Goal: Task Accomplishment & Management: Complete application form

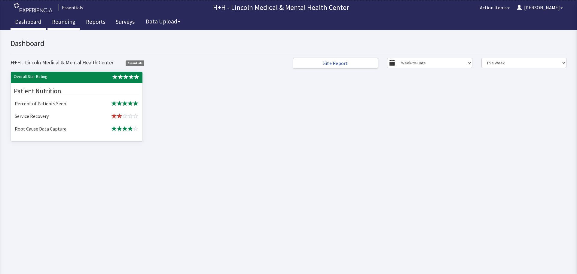
click at [64, 21] on link "Rounding" at bounding box center [63, 22] width 32 height 15
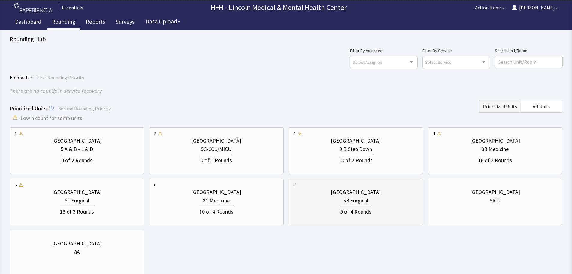
click at [388, 205] on div "5 of 4 Rounds" at bounding box center [356, 209] width 124 height 11
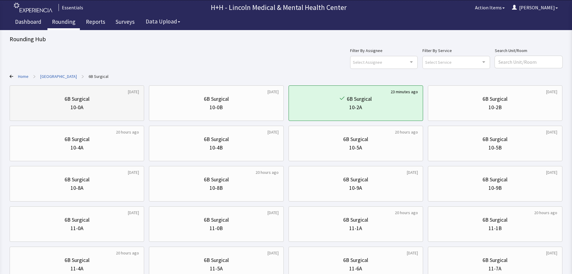
click at [96, 105] on div "10-0A" at bounding box center [77, 107] width 124 height 8
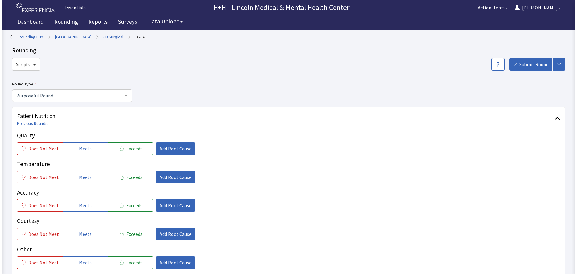
scroll to position [30, 0]
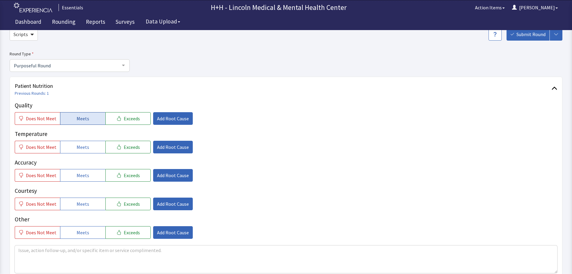
click at [89, 120] on button "Meets" at bounding box center [82, 118] width 45 height 13
click at [97, 145] on button "Meets" at bounding box center [82, 147] width 45 height 13
click at [98, 174] on button "Meets" at bounding box center [82, 175] width 45 height 13
click at [96, 229] on button "Meets" at bounding box center [82, 232] width 45 height 13
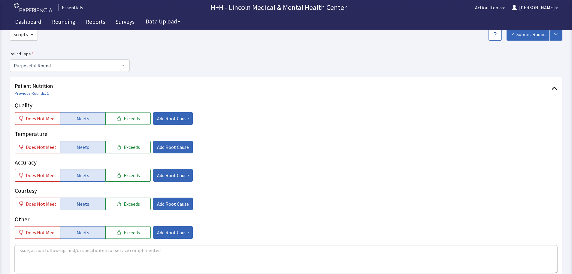
click at [94, 207] on button "Meets" at bounding box center [82, 203] width 45 height 13
click at [158, 200] on button "Add Root Cause" at bounding box center [173, 203] width 40 height 13
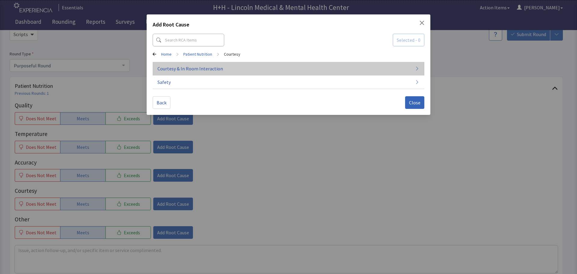
click at [176, 69] on span "Courtesy & In Room Interaction" at bounding box center [189, 68] width 65 height 7
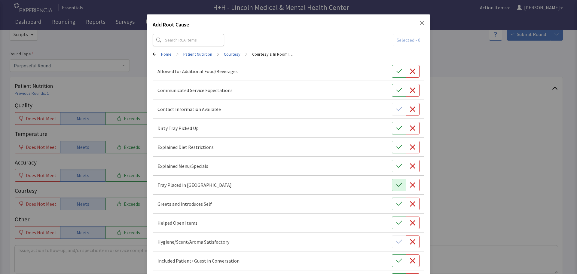
click at [396, 182] on icon "button" at bounding box center [399, 185] width 6 height 6
click at [396, 127] on icon "button" at bounding box center [399, 128] width 6 height 6
click at [392, 203] on button "button" at bounding box center [399, 203] width 14 height 13
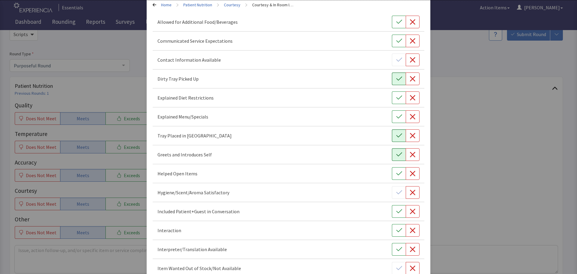
scroll to position [60, 0]
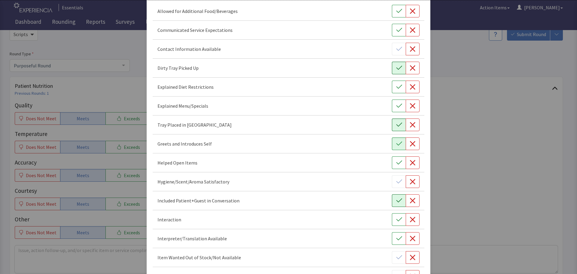
click at [396, 203] on icon "button" at bounding box center [399, 200] width 6 height 6
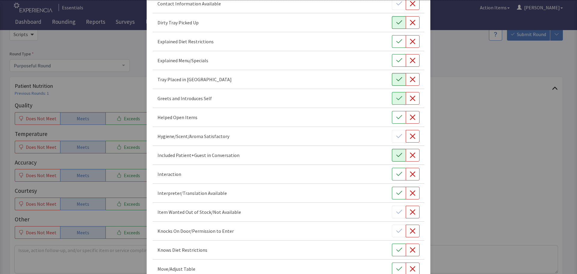
scroll to position [120, 0]
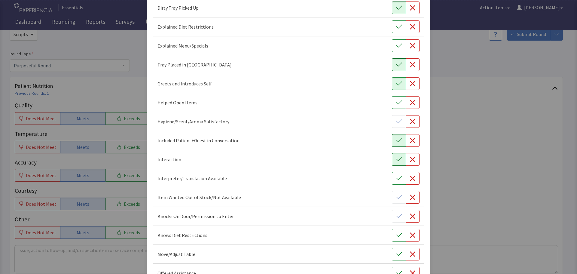
click at [396, 157] on icon "button" at bounding box center [399, 159] width 6 height 6
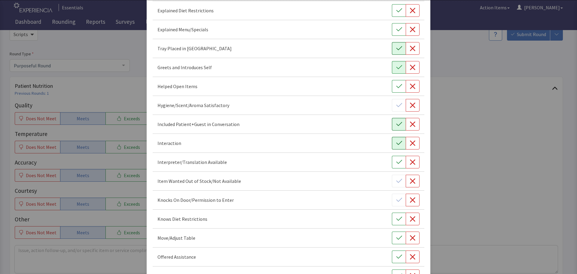
scroll to position [150, 0]
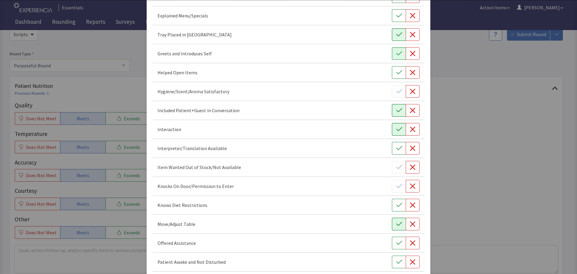
click at [396, 222] on icon "button" at bounding box center [399, 224] width 6 height 6
click at [397, 240] on icon "button" at bounding box center [399, 243] width 6 height 6
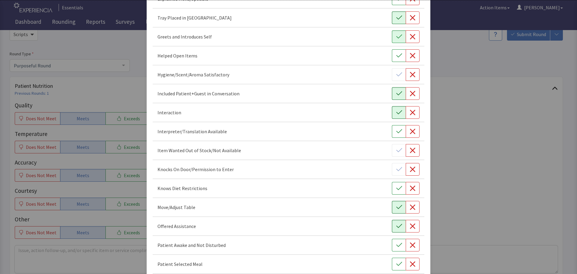
scroll to position [210, 0]
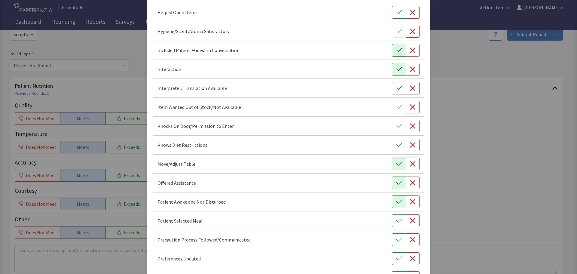
click at [396, 201] on icon "button" at bounding box center [399, 201] width 6 height 4
click at [397, 219] on icon "button" at bounding box center [399, 220] width 6 height 6
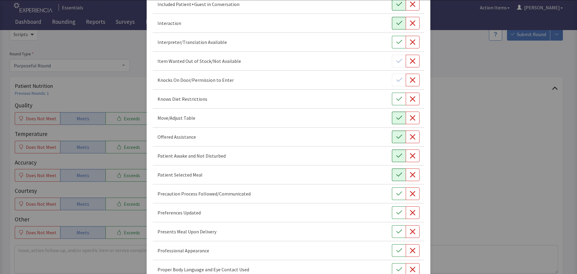
scroll to position [270, 0]
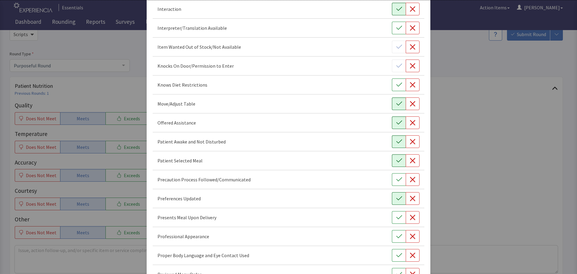
click at [397, 203] on button "button" at bounding box center [399, 198] width 14 height 13
click at [396, 219] on icon "button" at bounding box center [399, 217] width 6 height 6
click at [395, 231] on button "button" at bounding box center [399, 236] width 14 height 13
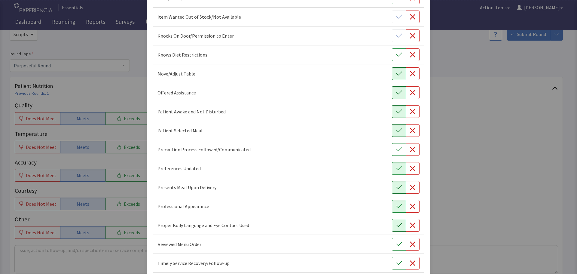
click at [396, 228] on button "button" at bounding box center [399, 225] width 14 height 13
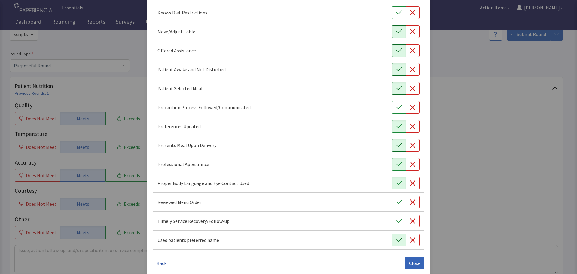
scroll to position [349, 0]
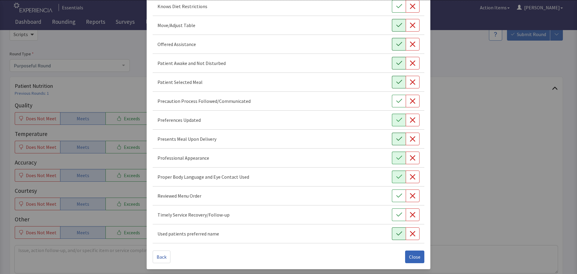
drag, startPoint x: 392, startPoint y: 232, endPoint x: 392, endPoint y: 224, distance: 7.8
click at [396, 230] on icon "button" at bounding box center [399, 233] width 6 height 6
click at [392, 219] on button "button" at bounding box center [399, 214] width 14 height 13
click at [394, 200] on button "button" at bounding box center [399, 195] width 14 height 13
click at [405, 253] on button "Close" at bounding box center [414, 256] width 19 height 13
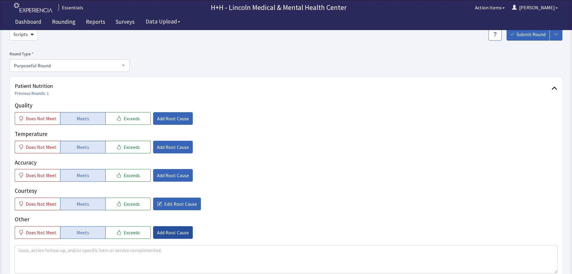
click at [177, 232] on span "Add Root Cause" at bounding box center [173, 232] width 32 height 7
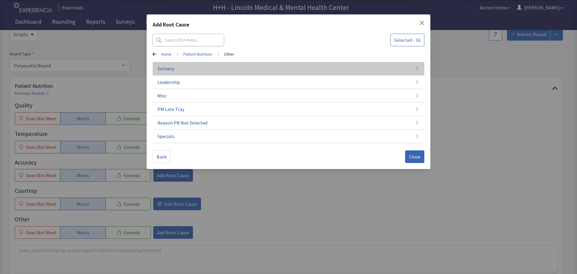
click at [164, 69] on span "Delivery" at bounding box center [165, 68] width 17 height 7
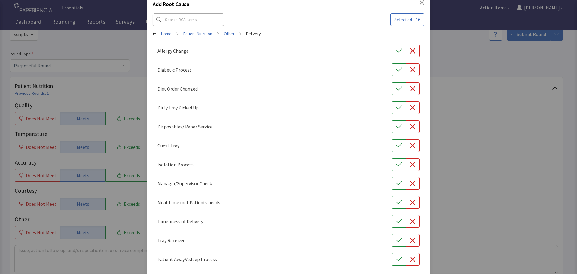
scroll to position [46, 0]
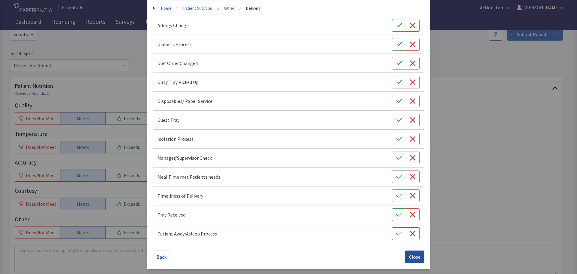
click at [413, 256] on span "Close" at bounding box center [414, 256] width 11 height 7
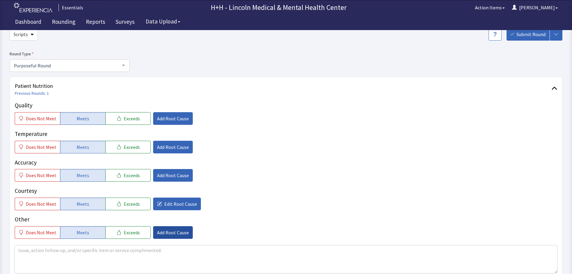
click at [177, 231] on span "Add Root Cause" at bounding box center [173, 232] width 32 height 7
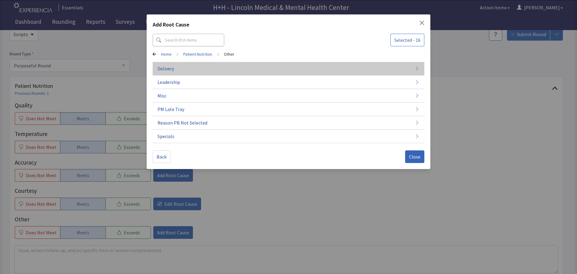
click at [164, 67] on span "Delivery" at bounding box center [165, 68] width 17 height 7
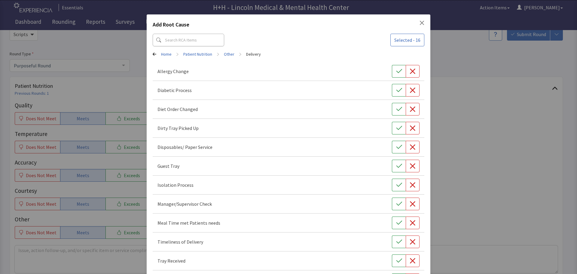
scroll to position [30, 0]
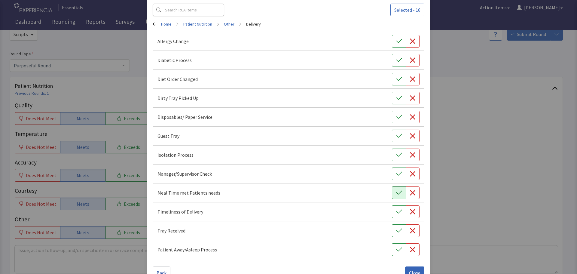
click at [396, 194] on icon "button" at bounding box center [399, 192] width 6 height 6
click at [396, 213] on icon "button" at bounding box center [399, 211] width 6 height 6
click at [392, 231] on button "button" at bounding box center [399, 230] width 14 height 13
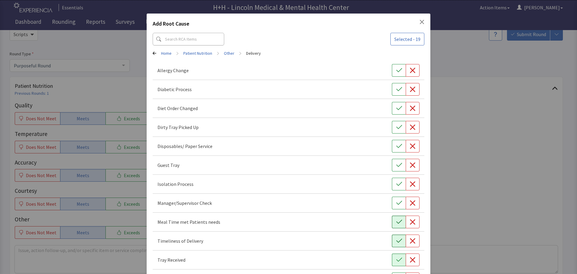
scroll to position [0, 0]
click at [396, 128] on icon "button" at bounding box center [399, 128] width 6 height 6
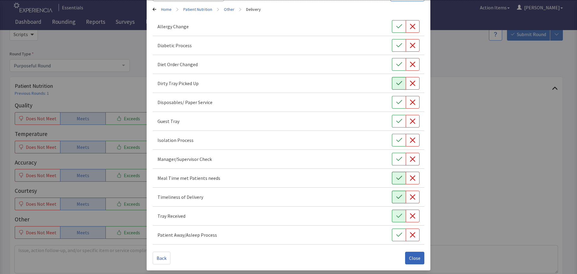
scroll to position [46, 0]
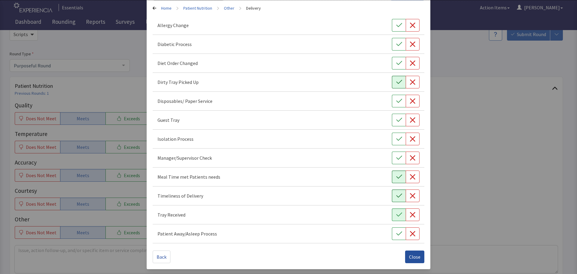
click at [410, 256] on span "Close" at bounding box center [414, 256] width 11 height 7
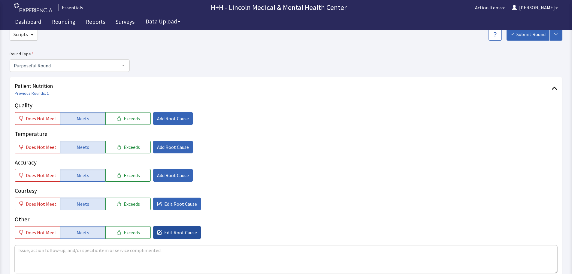
click at [174, 231] on span "Edit Root Cause" at bounding box center [180, 232] width 33 height 7
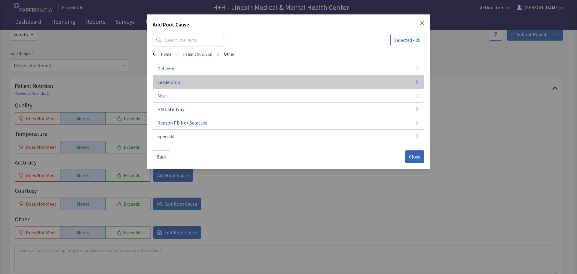
click at [170, 86] on button "Leadership" at bounding box center [288, 82] width 271 height 14
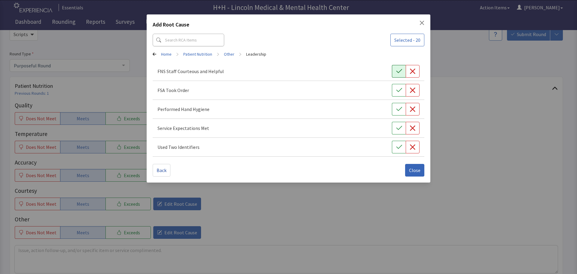
click at [396, 74] on icon "button" at bounding box center [399, 71] width 6 height 6
click at [399, 89] on icon "button" at bounding box center [399, 90] width 6 height 6
click at [397, 105] on button "button" at bounding box center [399, 109] width 14 height 13
click at [398, 124] on button "button" at bounding box center [399, 128] width 14 height 13
click at [399, 145] on icon "button" at bounding box center [399, 147] width 6 height 6
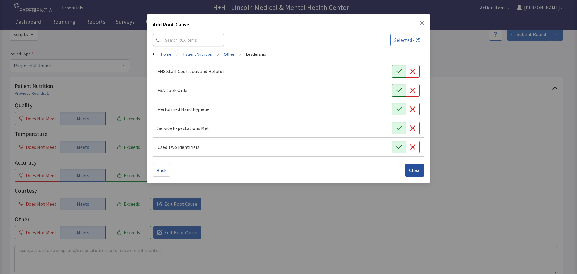
click at [414, 170] on span "Close" at bounding box center [414, 169] width 11 height 7
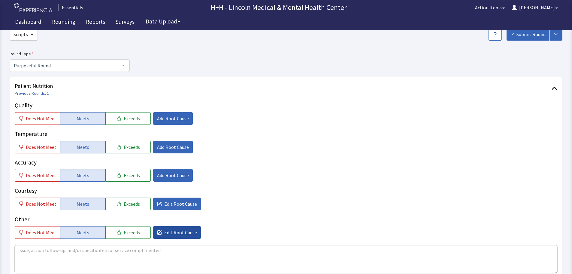
click at [186, 227] on button "Edit Root Cause" at bounding box center [177, 232] width 48 height 13
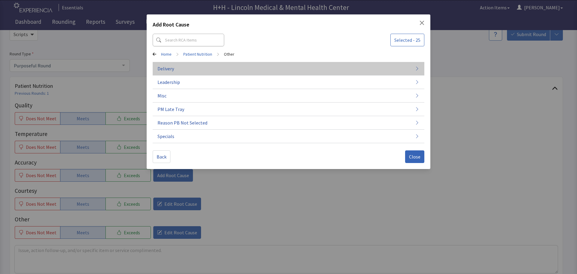
click at [199, 68] on button "Delivery" at bounding box center [288, 69] width 271 height 14
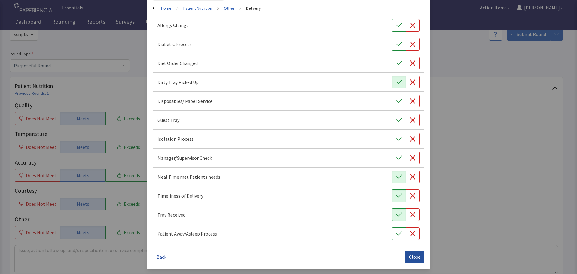
click at [413, 256] on span "Close" at bounding box center [414, 256] width 11 height 7
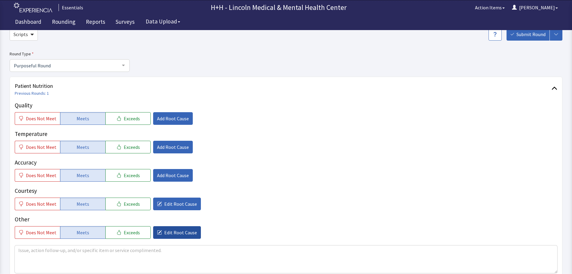
click at [171, 233] on span "Edit Root Cause" at bounding box center [180, 232] width 33 height 7
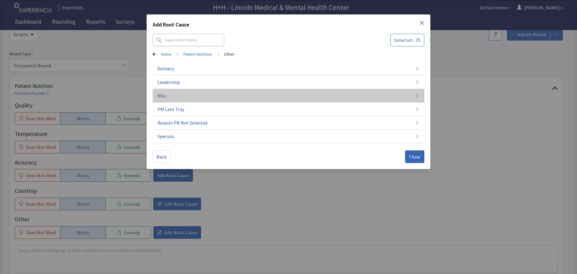
click at [162, 98] on span "Misc" at bounding box center [161, 95] width 9 height 7
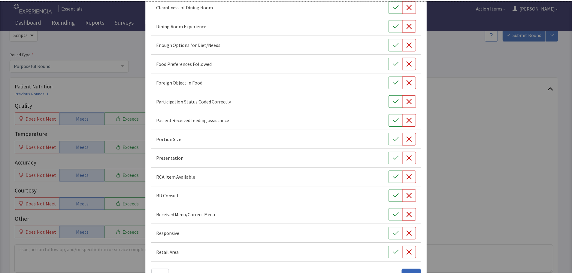
scroll to position [84, 0]
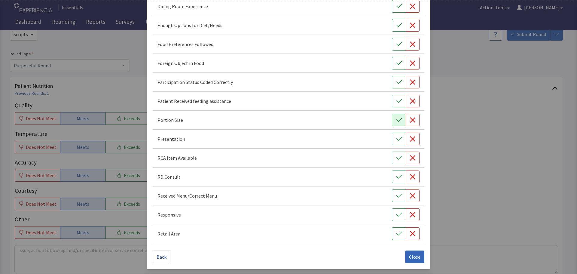
click at [392, 121] on button "button" at bounding box center [399, 120] width 14 height 13
click at [396, 141] on icon "button" at bounding box center [399, 139] width 6 height 6
click at [392, 213] on button "button" at bounding box center [399, 214] width 14 height 13
click at [396, 43] on icon "button" at bounding box center [399, 44] width 6 height 6
click at [417, 253] on button "Close" at bounding box center [414, 256] width 19 height 13
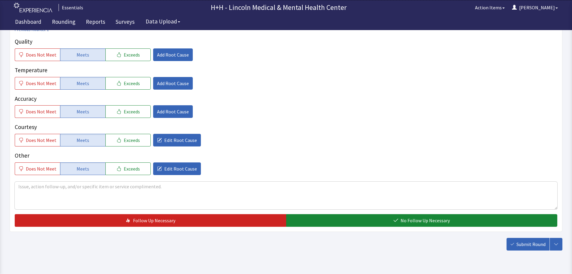
scroll to position [110, 0]
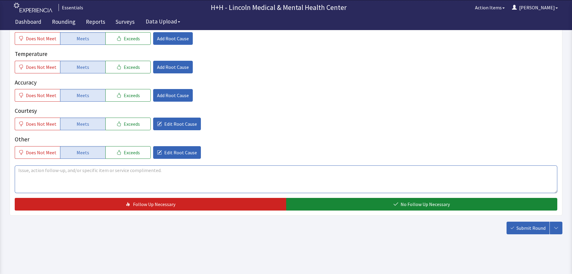
click at [47, 171] on textarea at bounding box center [286, 179] width 543 height 28
click at [87, 171] on textarea "Gentleman said his food was Good but wouldn't really elaborate." at bounding box center [286, 179] width 543 height 28
click at [156, 171] on textarea "Gentleman said his food was Good, but wouldn't really elaborate." at bounding box center [286, 179] width 543 height 28
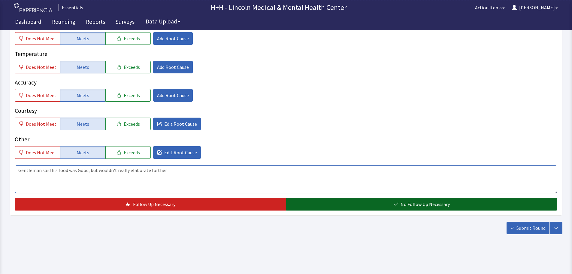
type textarea "Gentleman said his food was Good, but wouldn't really elaborate further."
click at [337, 201] on button "No Follow Up Necessary" at bounding box center [421, 204] width 271 height 13
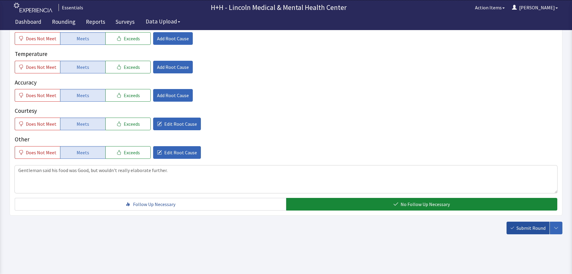
click at [533, 223] on button "Submit Round" at bounding box center [528, 227] width 43 height 13
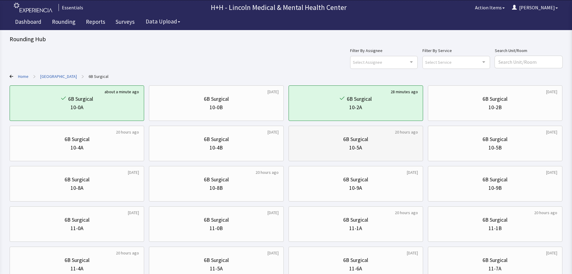
click at [385, 146] on div "10-5A" at bounding box center [356, 147] width 124 height 8
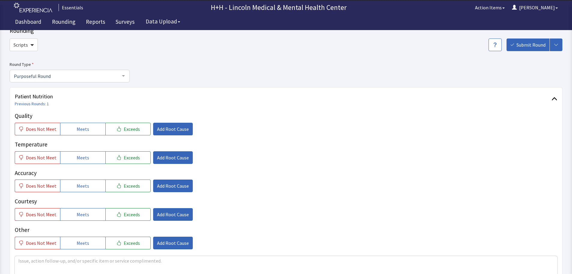
scroll to position [30, 0]
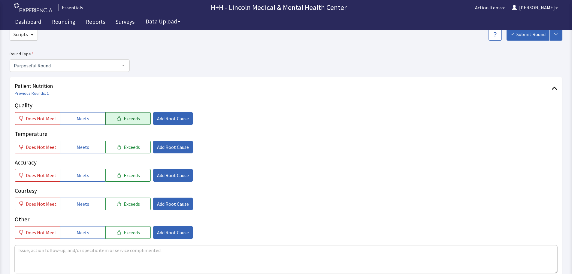
click at [132, 121] on span "Exceeds" at bounding box center [132, 118] width 16 height 7
click at [132, 148] on span "Exceeds" at bounding box center [132, 146] width 16 height 7
drag, startPoint x: 132, startPoint y: 174, endPoint x: 134, endPoint y: 190, distance: 16.3
click at [133, 174] on span "Exceeds" at bounding box center [132, 174] width 16 height 7
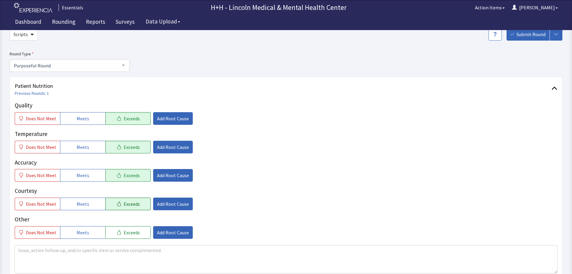
click at [136, 202] on button "Exceeds" at bounding box center [127, 203] width 45 height 13
click at [135, 229] on span "Exceeds" at bounding box center [132, 232] width 16 height 7
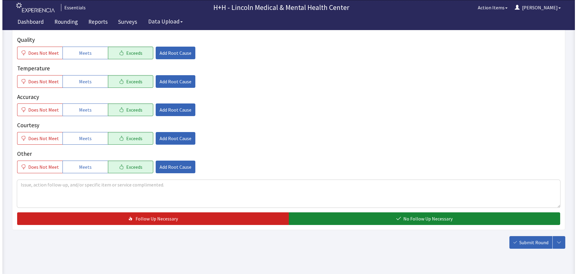
scroll to position [110, 0]
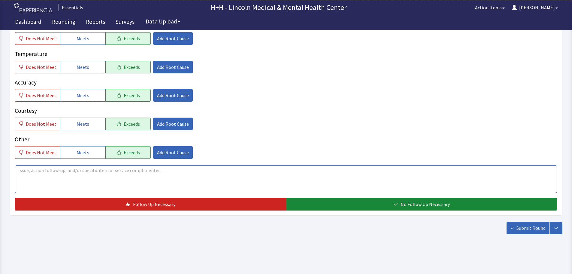
click at [33, 173] on textarea at bounding box center [286, 179] width 543 height 28
type textarea "Gentleman said through interpreter his meals have been very tasty and served hot"
click at [172, 121] on span "Add Root Cause" at bounding box center [173, 123] width 32 height 7
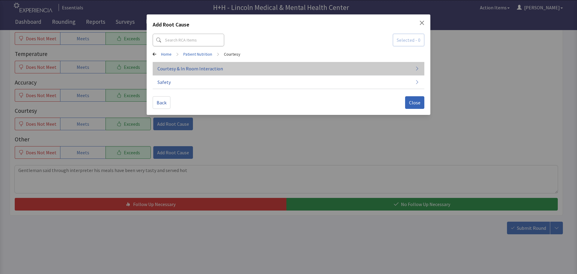
click at [187, 68] on span "Courtesy & In Room Interaction" at bounding box center [189, 68] width 65 height 7
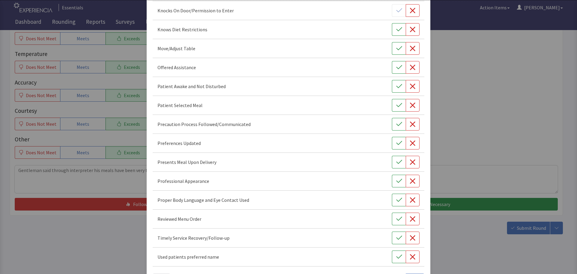
scroll to position [349, 0]
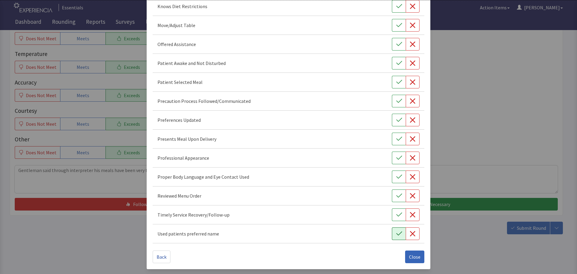
click at [396, 234] on icon "button" at bounding box center [399, 233] width 6 height 6
click at [398, 214] on icon "button" at bounding box center [399, 214] width 6 height 6
click at [396, 199] on button "button" at bounding box center [399, 195] width 14 height 13
click at [400, 175] on button "button" at bounding box center [399, 176] width 14 height 13
click at [396, 159] on icon "button" at bounding box center [399, 158] width 6 height 6
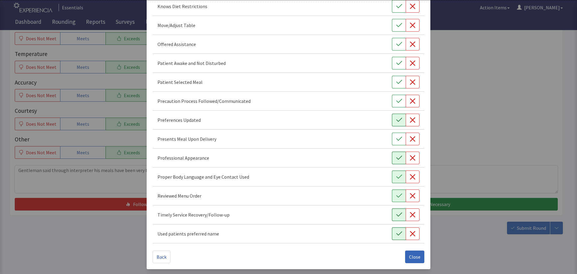
click at [396, 121] on icon "button" at bounding box center [399, 120] width 6 height 4
click at [398, 141] on button "button" at bounding box center [399, 138] width 14 height 13
click at [396, 80] on icon "button" at bounding box center [399, 82] width 6 height 6
click at [396, 64] on icon "button" at bounding box center [399, 63] width 6 height 4
click at [396, 45] on icon "button" at bounding box center [399, 44] width 6 height 6
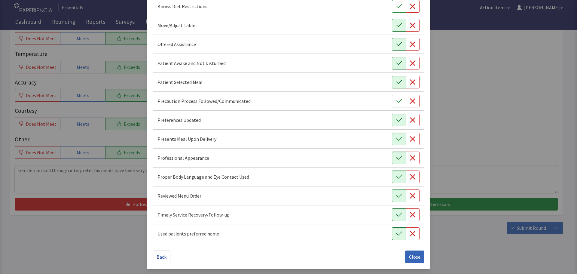
click at [396, 26] on icon "button" at bounding box center [399, 25] width 6 height 4
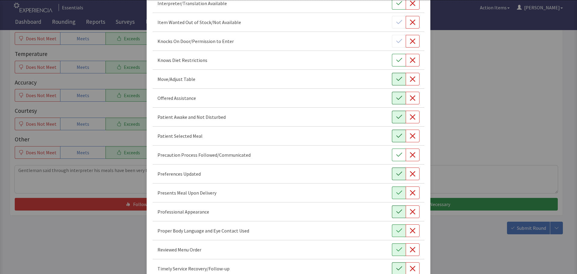
scroll to position [229, 0]
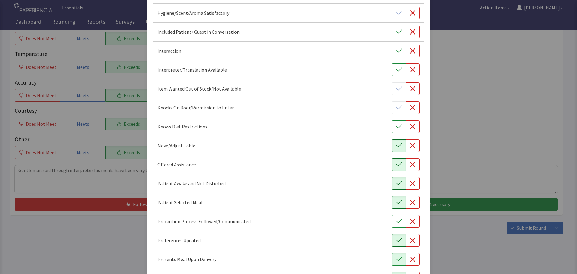
click at [387, 34] on div "Included Patient+Guest in Conversation" at bounding box center [288, 32] width 262 height 13
click at [396, 34] on icon "button" at bounding box center [399, 32] width 6 height 6
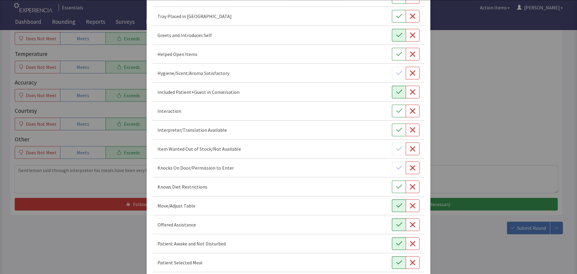
click at [396, 32] on icon "button" at bounding box center [399, 35] width 6 height 6
click at [392, 16] on button "button" at bounding box center [399, 16] width 14 height 13
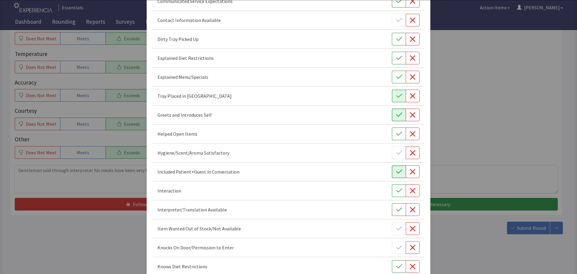
scroll to position [78, 0]
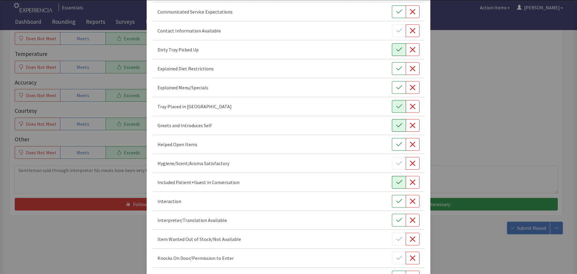
click at [398, 47] on icon "button" at bounding box center [399, 50] width 6 height 6
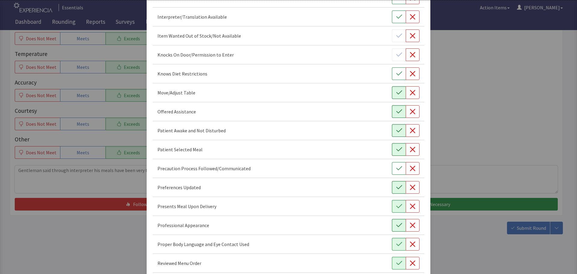
scroll to position [349, 0]
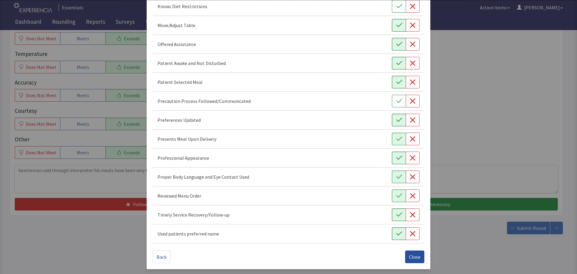
click at [410, 258] on span "Close" at bounding box center [414, 256] width 11 height 7
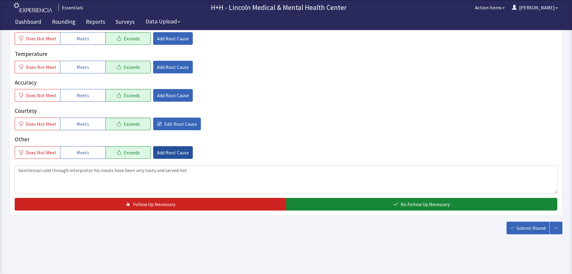
click at [168, 149] on span "Add Root Cause" at bounding box center [173, 152] width 32 height 7
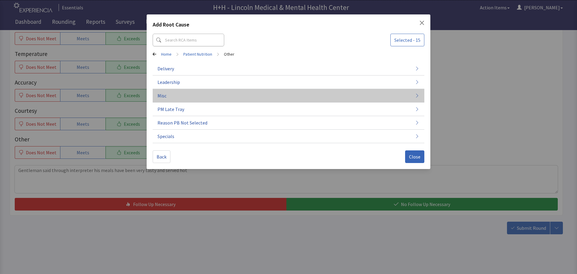
click at [161, 96] on span "Misc" at bounding box center [161, 95] width 9 height 7
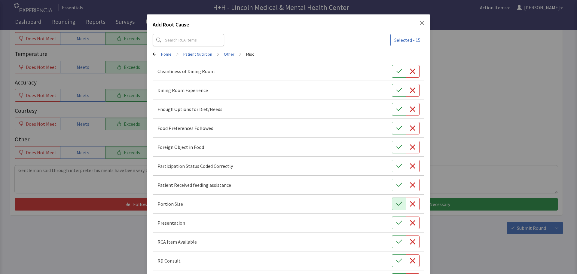
click at [396, 203] on icon "button" at bounding box center [399, 204] width 6 height 6
click at [396, 222] on icon "button" at bounding box center [399, 222] width 6 height 4
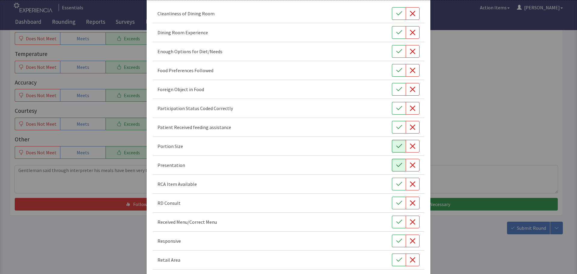
scroll to position [60, 0]
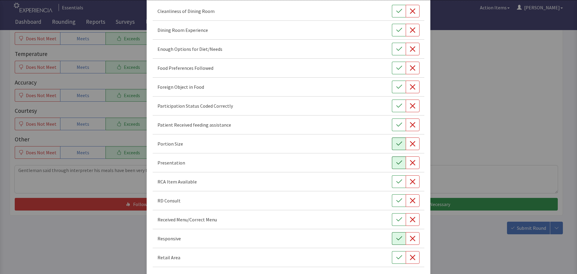
click at [392, 238] on button "button" at bounding box center [399, 238] width 14 height 13
click at [392, 66] on button "button" at bounding box center [399, 68] width 14 height 13
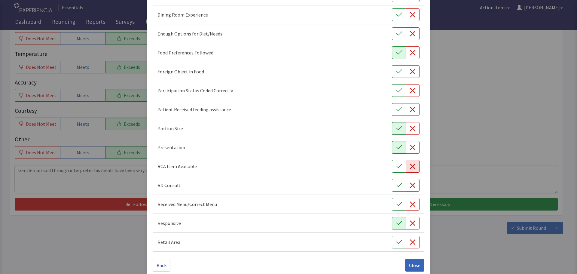
scroll to position [84, 0]
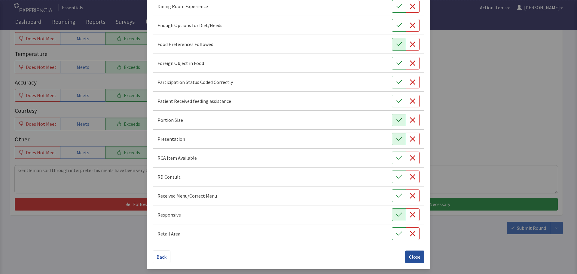
click at [416, 255] on span "Close" at bounding box center [414, 256] width 11 height 7
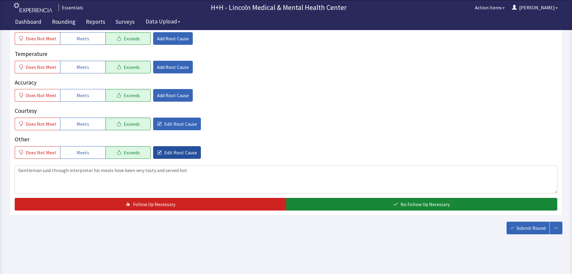
click at [169, 153] on span "Edit Root Cause" at bounding box center [180, 152] width 33 height 7
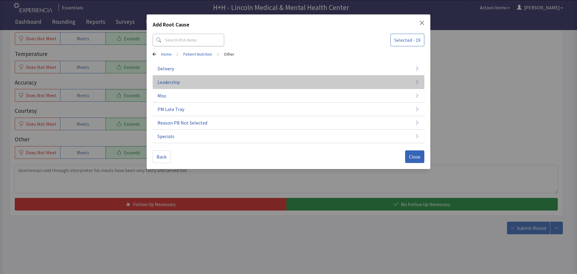
click at [181, 77] on button "Leadership" at bounding box center [288, 82] width 271 height 14
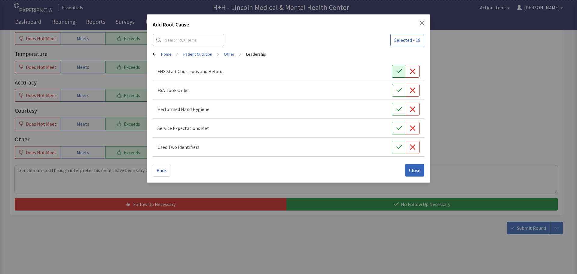
click at [398, 71] on icon "button" at bounding box center [399, 71] width 6 height 6
click at [396, 85] on button "button" at bounding box center [399, 90] width 14 height 13
click at [401, 106] on icon "button" at bounding box center [399, 109] width 6 height 6
click at [397, 124] on button "button" at bounding box center [399, 128] width 14 height 13
click at [395, 144] on button "button" at bounding box center [399, 147] width 14 height 13
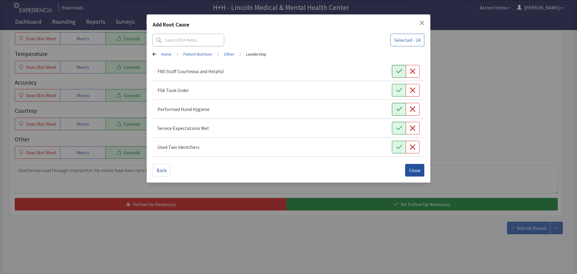
click at [418, 165] on button "Close" at bounding box center [414, 170] width 19 height 13
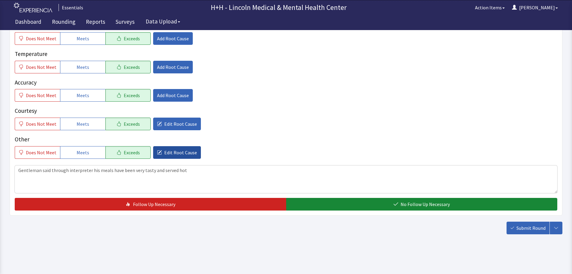
click at [174, 155] on span "Edit Root Cause" at bounding box center [180, 152] width 33 height 7
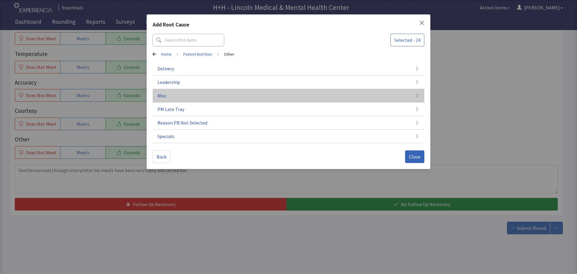
click at [178, 95] on button "Misc" at bounding box center [288, 96] width 271 height 14
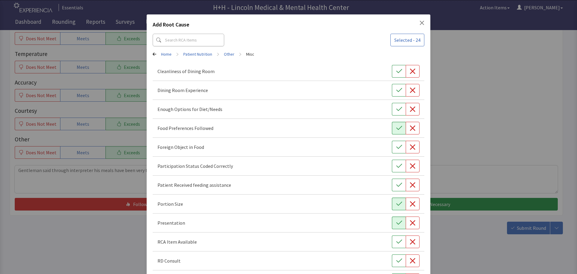
click at [150, 53] on div "Add Root Cause Selected - 24 Home > Patient Nutrition > Other > Misc Cleanlines…" at bounding box center [288, 183] width 283 height 338
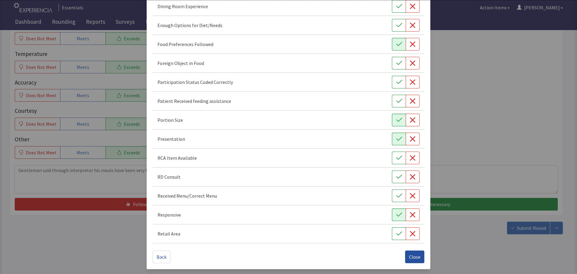
click at [409, 253] on span "Close" at bounding box center [414, 256] width 11 height 7
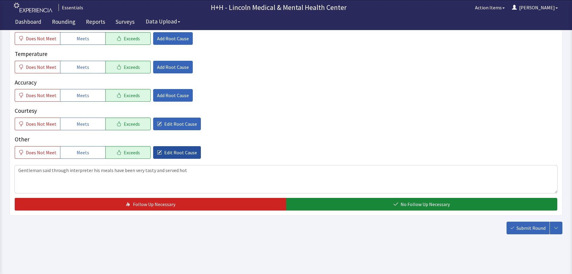
click at [183, 152] on span "Edit Root Cause" at bounding box center [180, 152] width 33 height 7
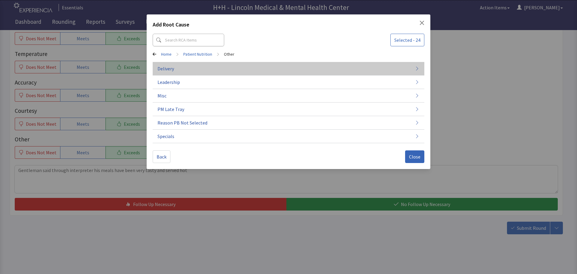
click at [160, 72] on button "Delivery" at bounding box center [288, 69] width 271 height 14
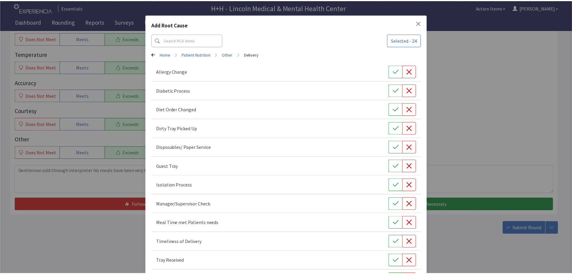
scroll to position [46, 0]
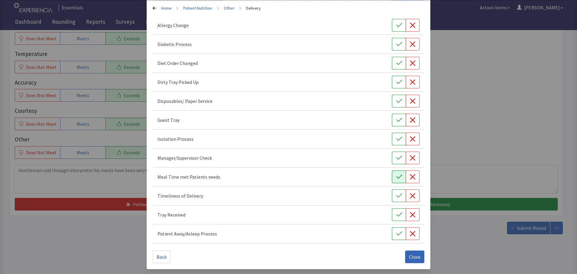
click at [393, 176] on button "button" at bounding box center [399, 176] width 14 height 13
drag, startPoint x: 388, startPoint y: 193, endPoint x: 394, endPoint y: 199, distance: 8.5
click at [389, 194] on div "Timeliness of Delivery" at bounding box center [288, 195] width 262 height 13
click at [397, 212] on icon "button" at bounding box center [399, 214] width 6 height 6
click at [392, 80] on button "button" at bounding box center [399, 82] width 14 height 13
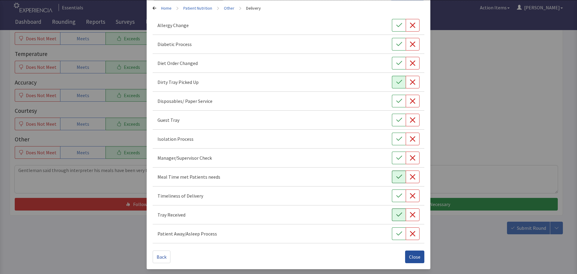
click at [416, 254] on span "Close" at bounding box center [414, 256] width 11 height 7
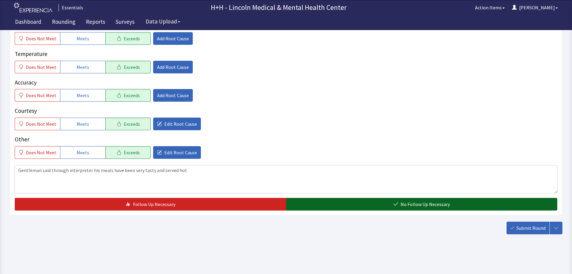
click at [380, 202] on button "No Follow Up Necessary" at bounding box center [421, 204] width 271 height 13
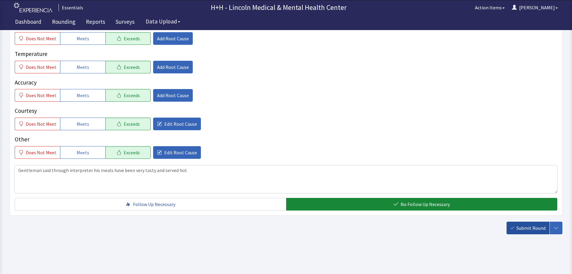
click at [533, 229] on span "Submit Round" at bounding box center [530, 227] width 29 height 7
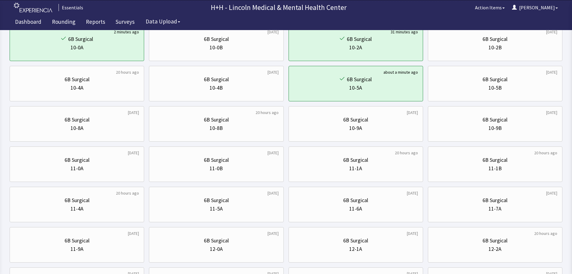
scroll to position [60, 0]
click at [476, 204] on div "6B Surgical" at bounding box center [495, 199] width 124 height 8
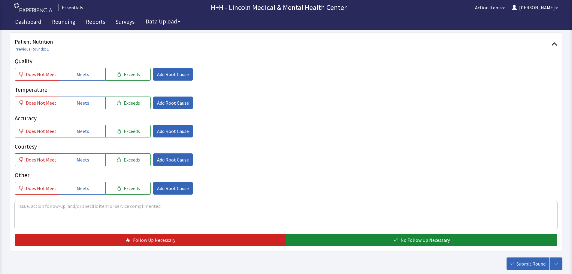
scroll to position [90, 0]
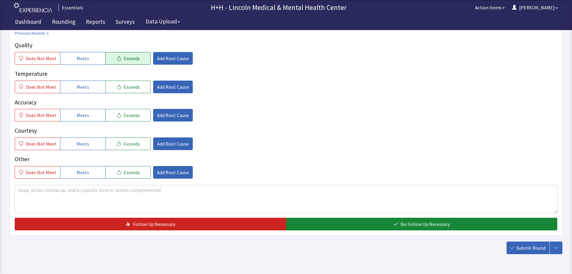
click at [117, 56] on icon "button" at bounding box center [119, 58] width 5 height 5
click at [124, 90] on span "Exceeds" at bounding box center [132, 86] width 16 height 7
click at [126, 112] on span "Exceeds" at bounding box center [132, 114] width 16 height 7
click at [126, 141] on span "Exceeds" at bounding box center [132, 143] width 16 height 7
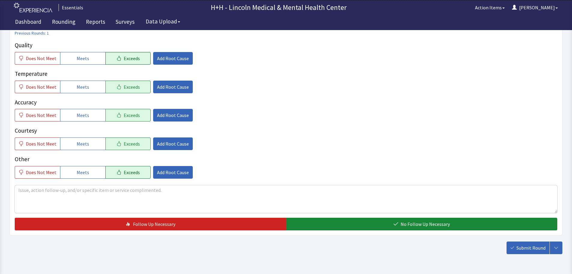
click at [129, 170] on span "Exceeds" at bounding box center [132, 171] width 16 height 7
click at [27, 189] on textarea at bounding box center [286, 199] width 543 height 28
click at [21, 189] on textarea "patient" at bounding box center [286, 199] width 543 height 28
click at [50, 193] on textarea "Patient" at bounding box center [286, 199] width 543 height 28
click at [155, 189] on textarea "Patient told me she enjoys her meals very much. The food comes hotto her and is…" at bounding box center [286, 199] width 543 height 28
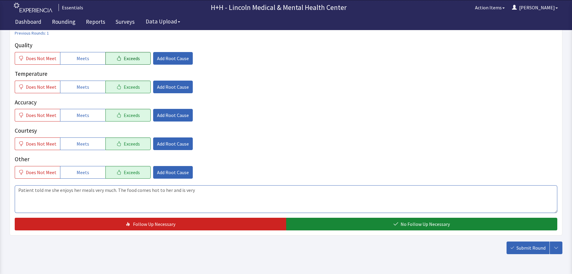
click at [198, 191] on textarea "Patient told me she enjoys her meals very much. The food comes hot to her and i…" at bounding box center [286, 199] width 543 height 28
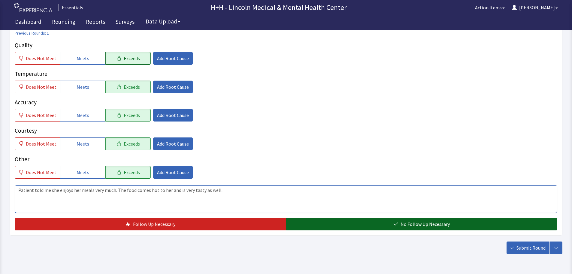
type textarea "Patient told me she enjoys her meals very much. The food comes hot to her and i…"
click at [313, 224] on button "No Follow Up Necessary" at bounding box center [421, 223] width 271 height 13
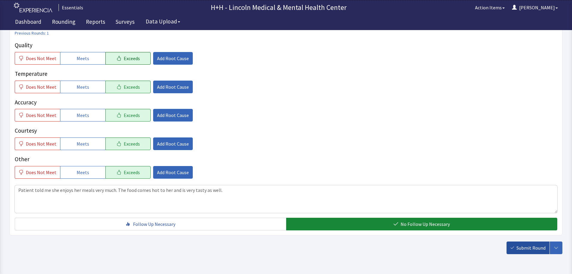
click at [520, 247] on span "Submit Round" at bounding box center [530, 247] width 29 height 7
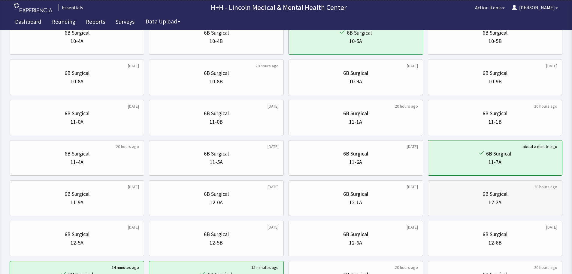
scroll to position [150, 0]
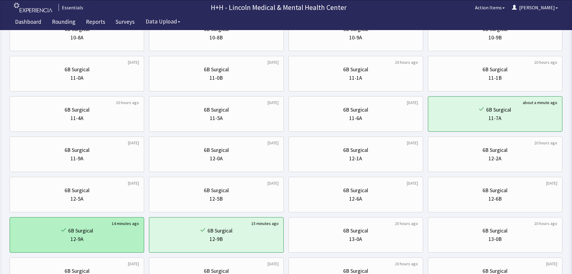
click at [107, 235] on div "12-9A" at bounding box center [77, 239] width 124 height 8
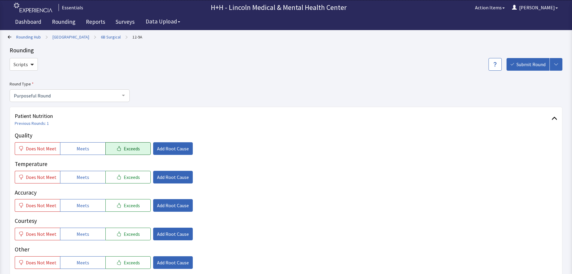
click at [132, 147] on span "Exceeds" at bounding box center [132, 148] width 16 height 7
click at [133, 180] on span "Exceeds" at bounding box center [132, 176] width 16 height 7
click at [128, 203] on span "Exceeds" at bounding box center [132, 204] width 16 height 7
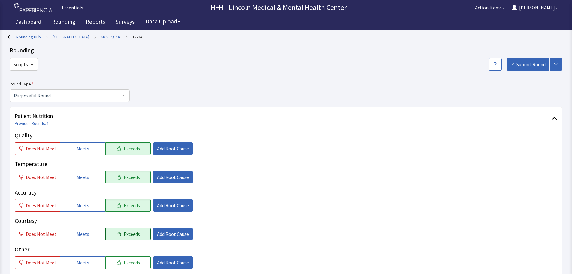
click at [133, 230] on span "Exceeds" at bounding box center [132, 233] width 16 height 7
click at [135, 259] on span "Exceeds" at bounding box center [132, 262] width 16 height 7
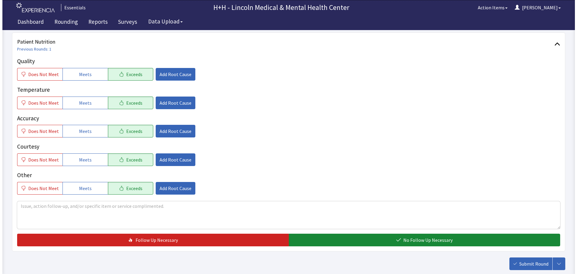
scroll to position [90, 0]
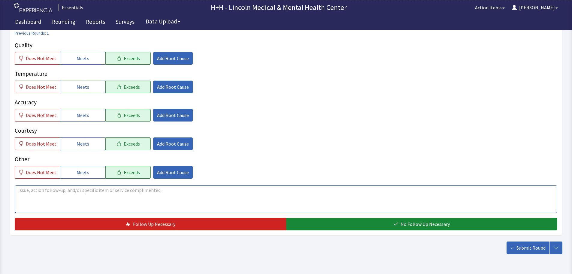
click at [35, 192] on textarea at bounding box center [286, 199] width 543 height 28
type textarea "W"
type textarea "Patient said through an interpreter, that her food is very tasty and it's hot w…"
click at [171, 144] on span "Add Root Cause" at bounding box center [173, 143] width 32 height 7
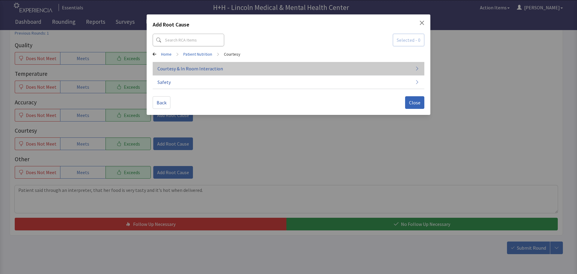
click at [180, 69] on span "Courtesy & In Room Interaction" at bounding box center [189, 68] width 65 height 7
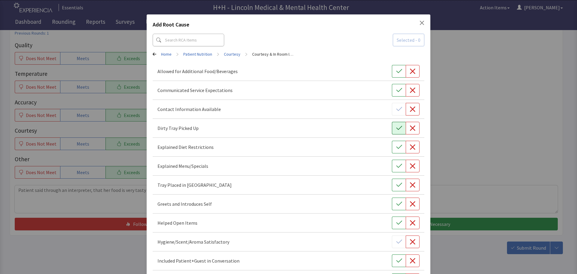
click at [396, 127] on icon "button" at bounding box center [399, 128] width 6 height 6
click at [396, 186] on icon "button" at bounding box center [399, 185] width 6 height 6
click at [396, 204] on icon "button" at bounding box center [399, 203] width 6 height 4
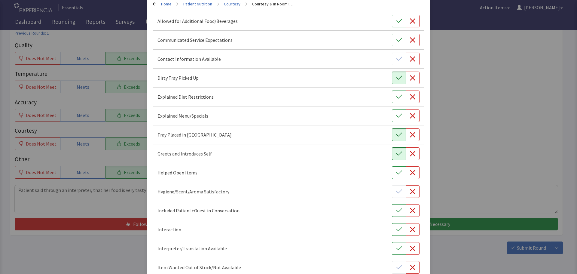
scroll to position [60, 0]
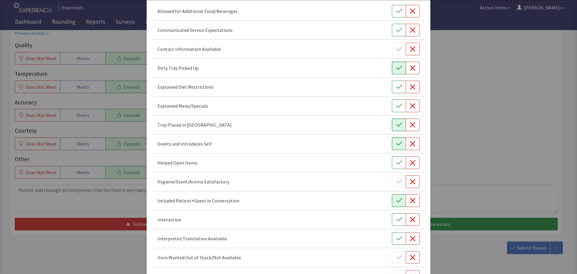
click at [395, 204] on button "button" at bounding box center [399, 200] width 14 height 13
click at [392, 214] on button "button" at bounding box center [399, 219] width 14 height 13
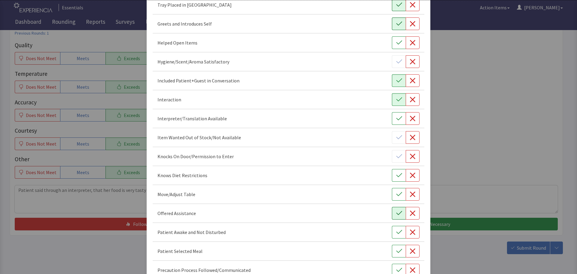
scroll to position [180, 0]
click at [398, 195] on icon "button" at bounding box center [399, 194] width 6 height 6
click at [399, 212] on button "button" at bounding box center [399, 212] width 14 height 13
click at [396, 230] on icon "button" at bounding box center [399, 232] width 6 height 6
click at [396, 248] on icon "button" at bounding box center [399, 250] width 6 height 6
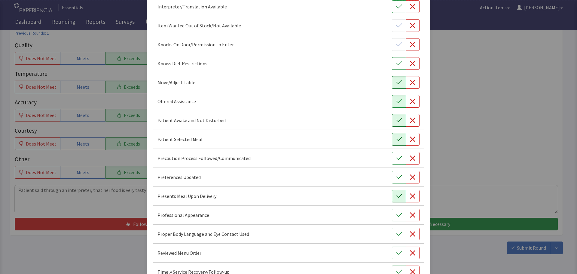
scroll to position [300, 0]
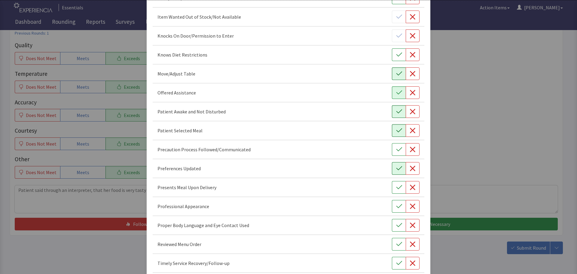
click at [396, 171] on icon "button" at bounding box center [399, 168] width 6 height 6
click at [396, 185] on icon "button" at bounding box center [399, 187] width 6 height 6
click at [392, 206] on button "button" at bounding box center [399, 206] width 14 height 13
click at [396, 227] on icon "button" at bounding box center [399, 225] width 6 height 6
click at [397, 241] on icon "button" at bounding box center [399, 244] width 6 height 6
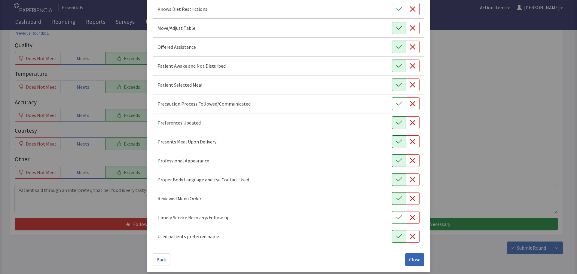
scroll to position [349, 0]
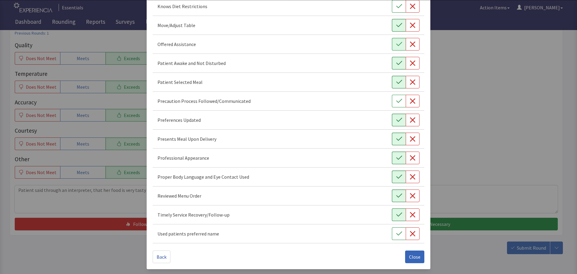
click at [396, 215] on icon "button" at bounding box center [399, 214] width 6 height 6
click at [397, 233] on icon "button" at bounding box center [399, 233] width 6 height 6
click at [411, 256] on span "Close" at bounding box center [414, 256] width 11 height 7
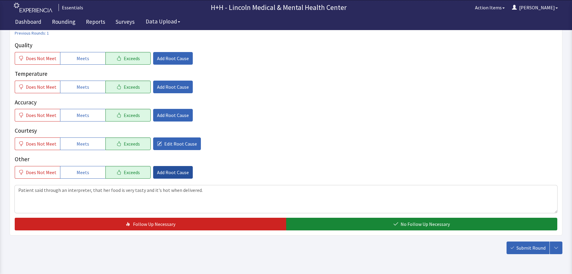
click at [178, 171] on span "Add Root Cause" at bounding box center [173, 171] width 32 height 7
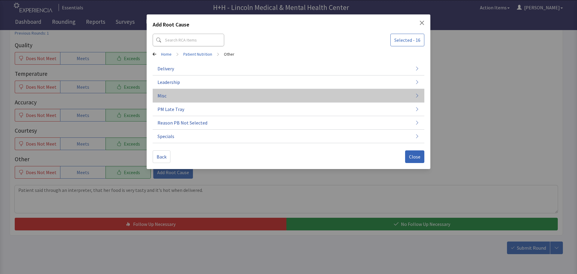
click at [169, 95] on button "Misc" at bounding box center [288, 96] width 271 height 14
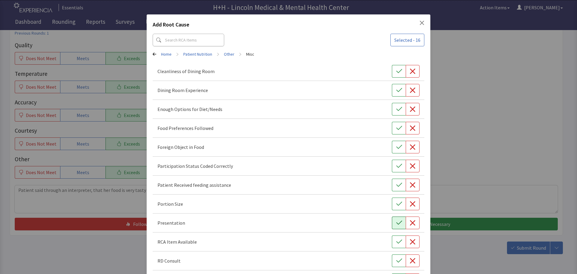
click at [399, 219] on button "button" at bounding box center [399, 222] width 14 height 13
click at [396, 203] on icon "button" at bounding box center [399, 203] width 6 height 4
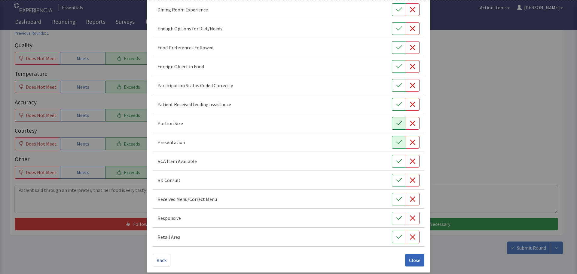
scroll to position [84, 0]
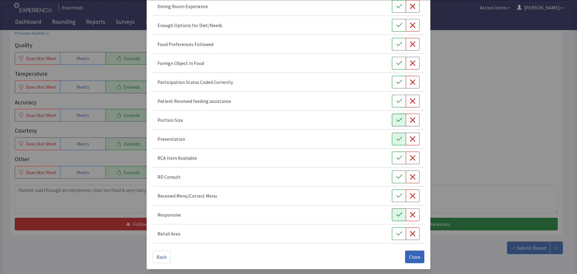
click at [396, 215] on icon "button" at bounding box center [399, 214] width 6 height 6
click at [392, 42] on button "button" at bounding box center [399, 44] width 14 height 13
click at [416, 252] on button "Close" at bounding box center [414, 256] width 19 height 13
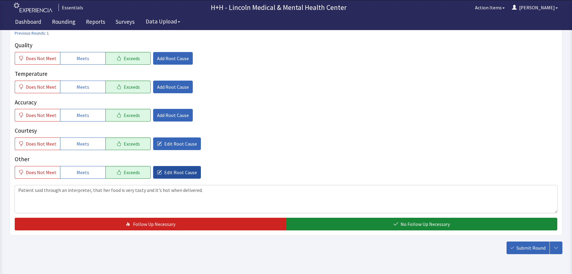
click at [164, 171] on span "Edit Root Cause" at bounding box center [180, 171] width 33 height 7
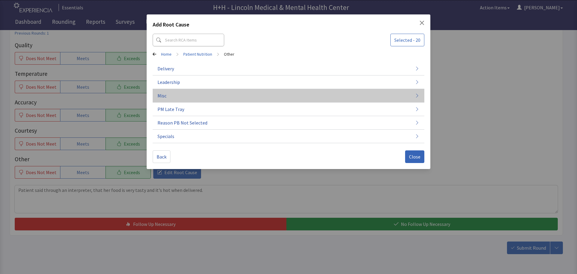
click at [163, 97] on span "Misc" at bounding box center [161, 95] width 9 height 7
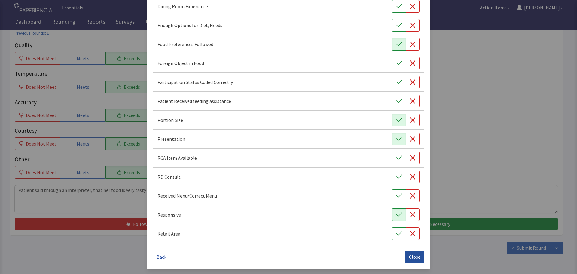
click at [415, 255] on span "Close" at bounding box center [414, 256] width 11 height 7
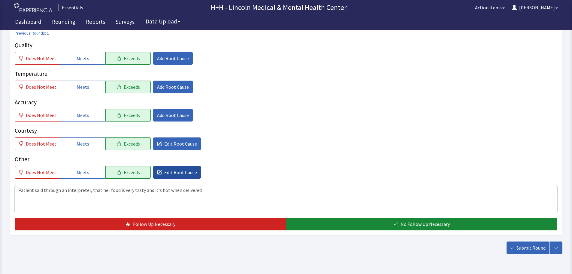
click at [183, 171] on span "Edit Root Cause" at bounding box center [180, 171] width 33 height 7
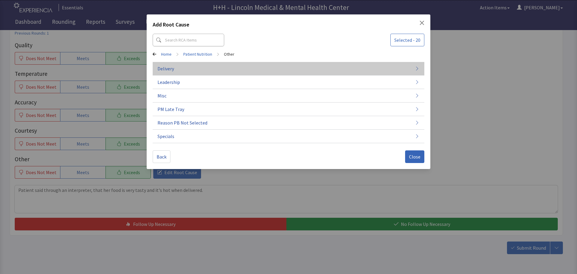
click at [176, 68] on button "Delivery" at bounding box center [288, 69] width 271 height 14
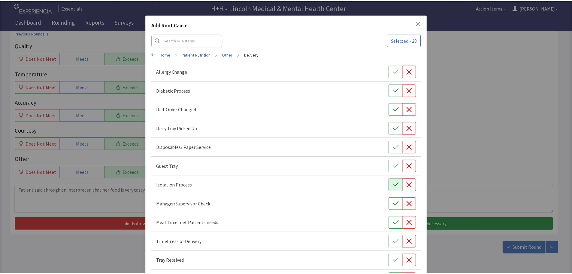
scroll to position [46, 0]
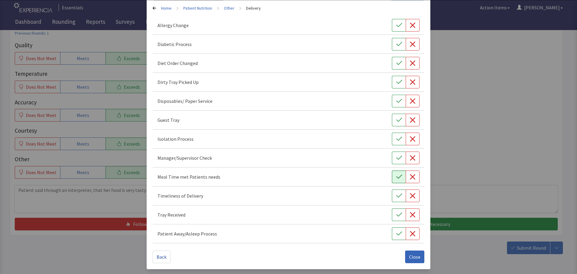
click at [397, 178] on icon "button" at bounding box center [399, 177] width 6 height 6
click at [396, 195] on icon "button" at bounding box center [399, 195] width 6 height 4
click at [392, 213] on button "button" at bounding box center [399, 214] width 14 height 13
click at [392, 78] on button "button" at bounding box center [399, 82] width 14 height 13
drag, startPoint x: 410, startPoint y: 257, endPoint x: 403, endPoint y: 242, distance: 16.4
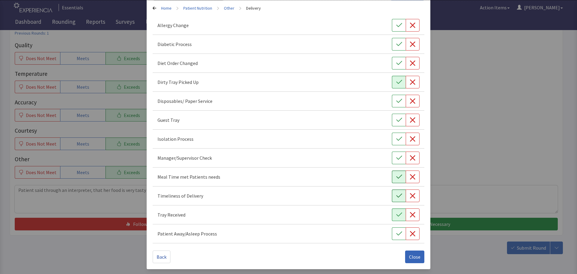
click at [411, 257] on span "Close" at bounding box center [414, 256] width 11 height 7
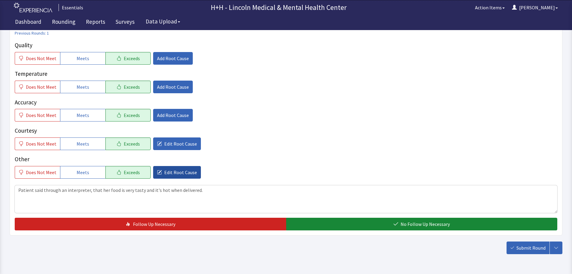
click at [193, 173] on button "Edit Root Cause" at bounding box center [177, 172] width 48 height 13
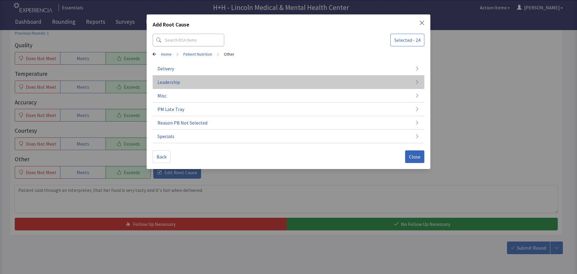
click at [188, 80] on button "Leadership" at bounding box center [288, 82] width 271 height 14
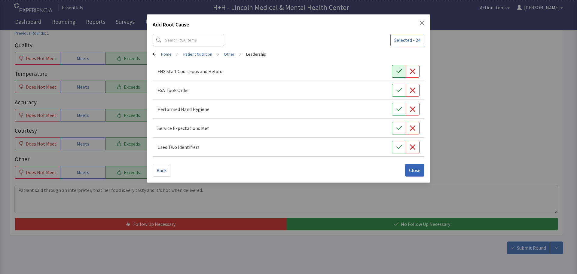
click at [396, 69] on icon "button" at bounding box center [399, 71] width 6 height 6
drag, startPoint x: 401, startPoint y: 90, endPoint x: 397, endPoint y: 110, distance: 20.9
click at [401, 93] on button "button" at bounding box center [399, 90] width 14 height 13
click at [397, 110] on icon "button" at bounding box center [399, 109] width 6 height 6
click at [399, 127] on icon "button" at bounding box center [399, 128] width 6 height 6
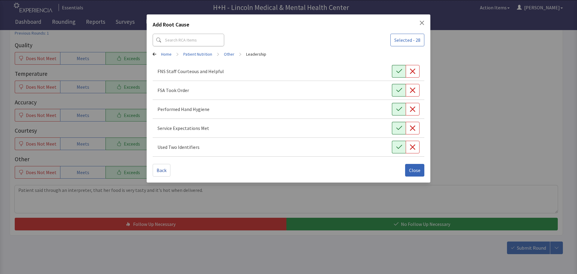
drag, startPoint x: 395, startPoint y: 145, endPoint x: 402, endPoint y: 150, distance: 8.1
click at [396, 146] on icon "button" at bounding box center [399, 147] width 6 height 6
click at [411, 168] on span "Close" at bounding box center [414, 169] width 11 height 7
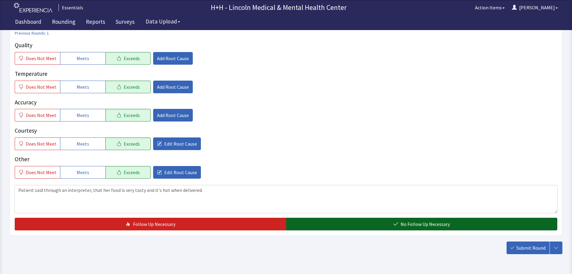
click at [450, 223] on button "No Follow Up Necessary" at bounding box center [421, 223] width 271 height 13
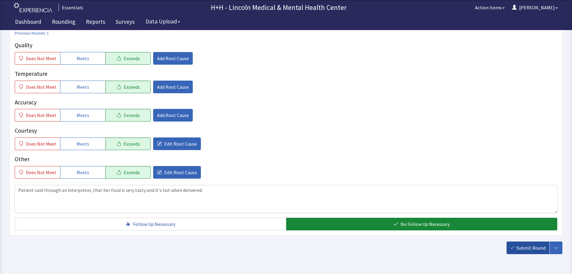
click at [522, 247] on span "Submit Round" at bounding box center [530, 247] width 29 height 7
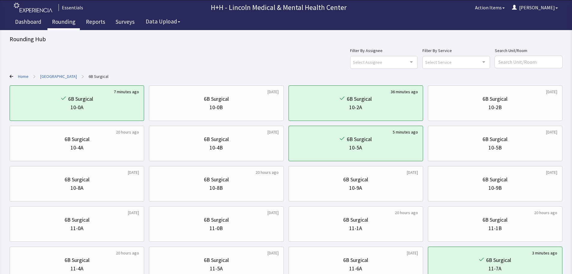
click at [71, 22] on link "Rounding" at bounding box center [63, 22] width 32 height 15
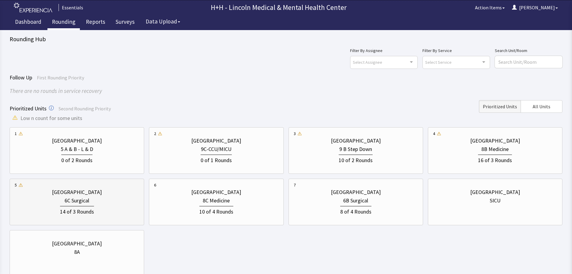
click at [107, 201] on div "6C Surgical" at bounding box center [77, 200] width 124 height 8
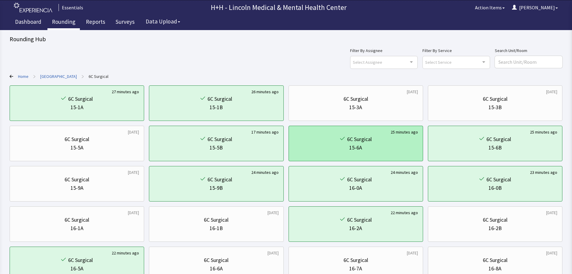
click at [387, 145] on div "15-6A" at bounding box center [356, 147] width 124 height 8
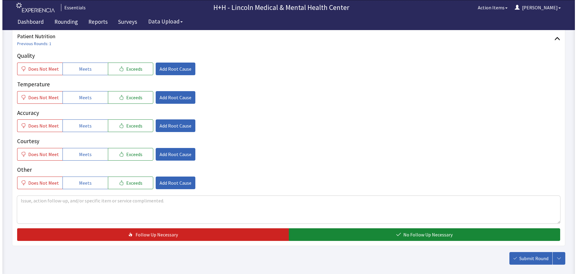
scroll to position [90, 0]
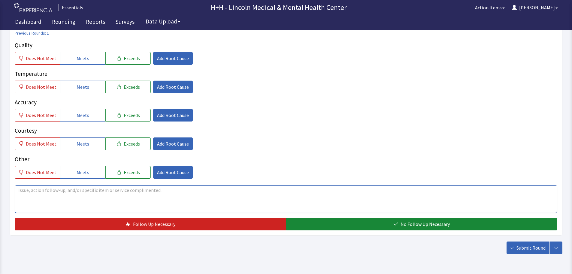
click at [25, 192] on textarea at bounding box center [286, 199] width 543 height 28
type textarea "Through the interpreter, patient told us she likes her meals very much. The por…"
click at [157, 143] on span "Add Root Cause" at bounding box center [173, 143] width 32 height 7
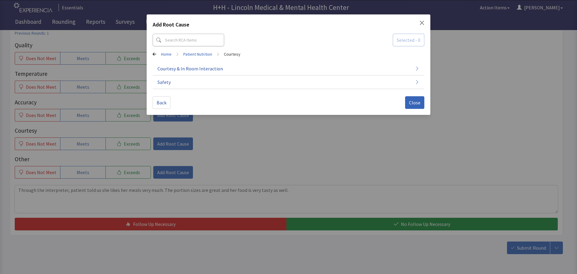
click at [163, 172] on div "Add Root Cause Selected - 0 Home > Patient Nutrition > Courtesy Courtesy & In R…" at bounding box center [288, 137] width 577 height 274
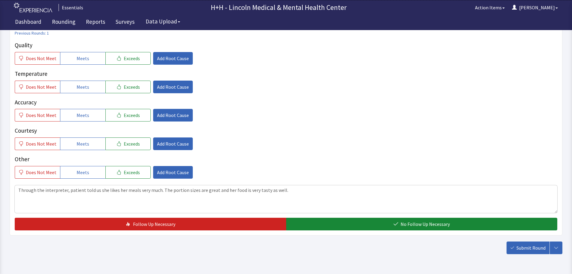
click at [163, 172] on span "Add Root Cause" at bounding box center [173, 171] width 32 height 7
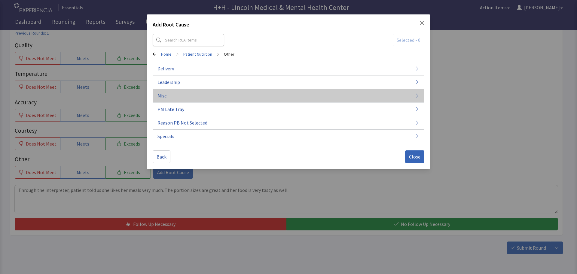
click at [180, 94] on button "Misc" at bounding box center [288, 96] width 271 height 14
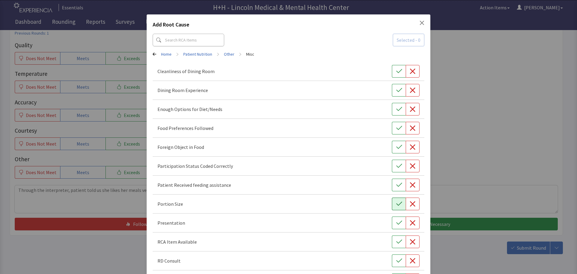
click at [396, 201] on icon "button" at bounding box center [399, 204] width 6 height 6
click at [396, 225] on icon "button" at bounding box center [399, 222] width 6 height 6
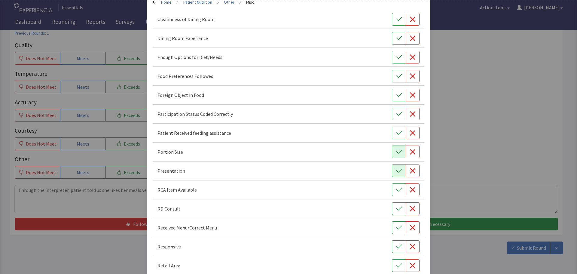
scroll to position [60, 0]
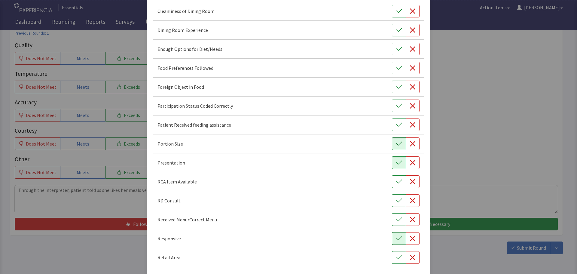
click at [396, 239] on icon "button" at bounding box center [399, 238] width 6 height 6
click at [399, 68] on button "button" at bounding box center [399, 68] width 14 height 13
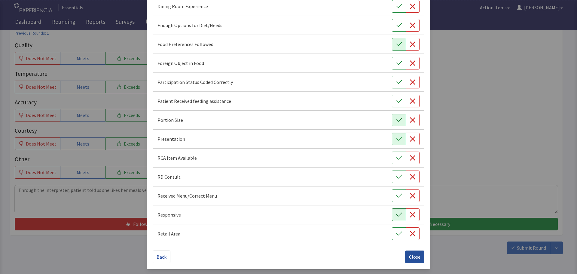
click at [417, 256] on button "Close" at bounding box center [414, 256] width 19 height 13
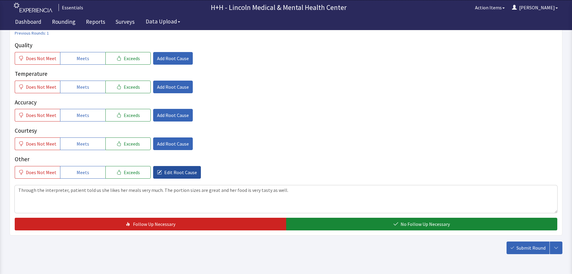
click at [187, 173] on span "Edit Root Cause" at bounding box center [180, 171] width 33 height 7
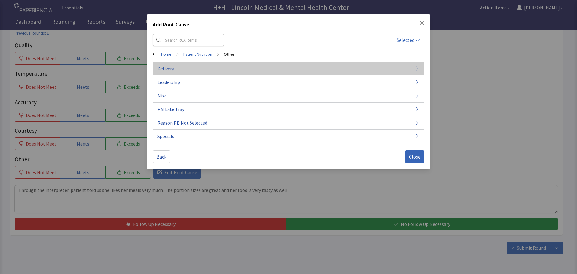
click at [203, 70] on button "Delivery" at bounding box center [288, 69] width 271 height 14
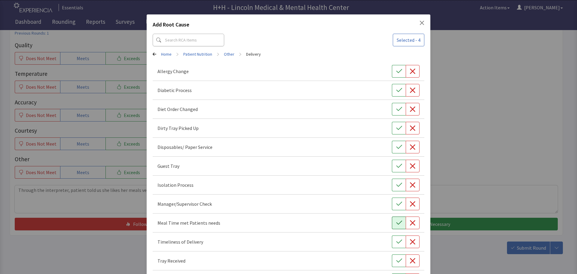
click at [396, 223] on icon "button" at bounding box center [399, 222] width 6 height 4
click at [397, 243] on icon "button" at bounding box center [399, 241] width 6 height 6
click at [392, 258] on button "button" at bounding box center [399, 260] width 14 height 13
click at [392, 129] on button "button" at bounding box center [399, 128] width 14 height 13
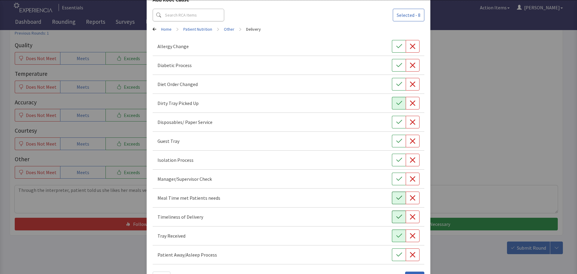
scroll to position [46, 0]
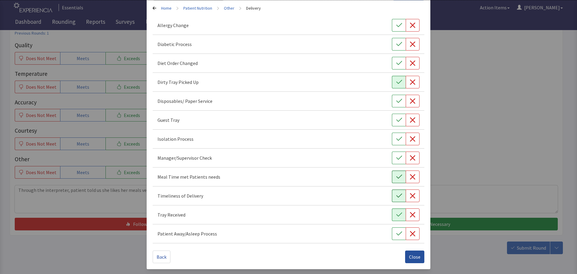
drag, startPoint x: 410, startPoint y: 254, endPoint x: 411, endPoint y: 250, distance: 3.9
click at [410, 254] on span "Close" at bounding box center [414, 256] width 11 height 7
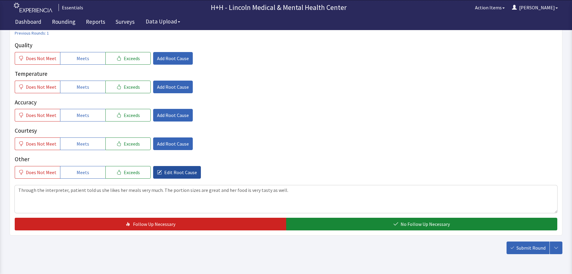
click at [190, 173] on span "Edit Root Cause" at bounding box center [180, 171] width 33 height 7
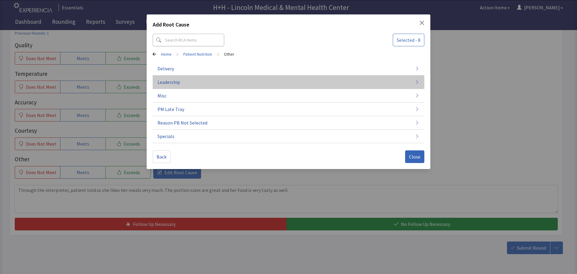
click at [184, 79] on button "Leadership" at bounding box center [288, 82] width 271 height 14
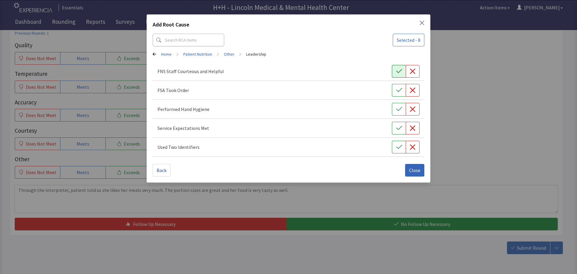
drag, startPoint x: 401, startPoint y: 67, endPoint x: 401, endPoint y: 76, distance: 8.7
click at [401, 67] on button "button" at bounding box center [399, 71] width 14 height 13
click at [399, 85] on button "button" at bounding box center [399, 90] width 14 height 13
click at [394, 111] on button "button" at bounding box center [399, 109] width 14 height 13
drag, startPoint x: 395, startPoint y: 124, endPoint x: 396, endPoint y: 139, distance: 14.7
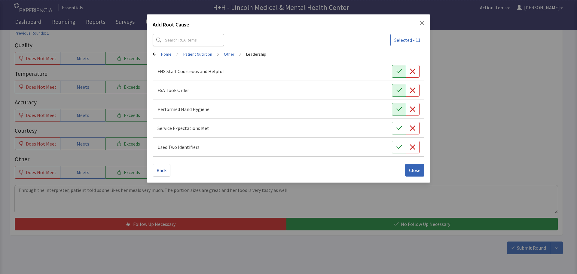
click at [396, 124] on button "button" at bounding box center [399, 128] width 14 height 13
click at [396, 144] on icon "button" at bounding box center [399, 147] width 6 height 6
click at [411, 166] on button "Close" at bounding box center [414, 170] width 19 height 13
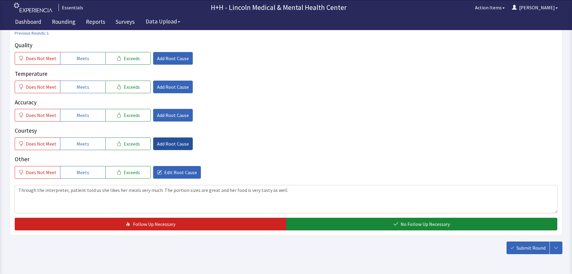
click at [181, 141] on span "Add Root Cause" at bounding box center [173, 143] width 32 height 7
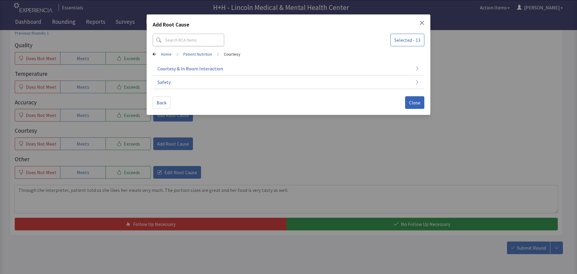
click at [260, 138] on div "Add Root Cause Selected - 13 Home > Patient Nutrition > Courtesy Courtesy & In …" at bounding box center [288, 137] width 577 height 274
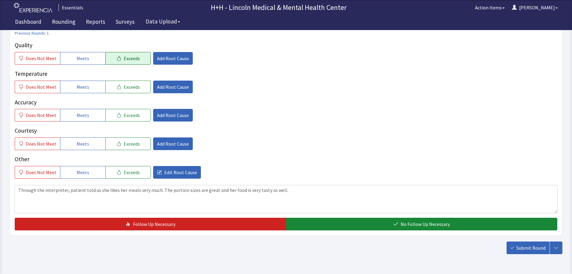
click at [139, 61] on button "Exceeds" at bounding box center [127, 58] width 45 height 13
click at [139, 89] on button "Exceeds" at bounding box center [127, 86] width 45 height 13
drag, startPoint x: 138, startPoint y: 116, endPoint x: 133, endPoint y: 134, distance: 19.0
click at [139, 116] on button "Exceeds" at bounding box center [127, 115] width 45 height 13
click at [132, 141] on span "Exceeds" at bounding box center [132, 143] width 16 height 7
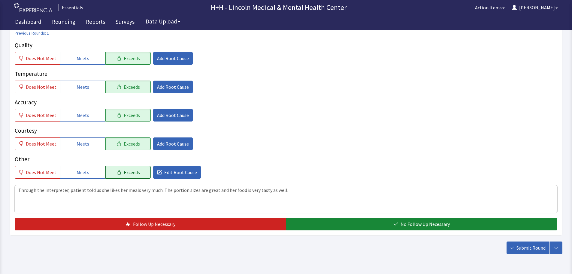
click at [130, 173] on span "Exceeds" at bounding box center [132, 171] width 16 height 7
click at [164, 145] on span "Add Root Cause" at bounding box center [173, 143] width 32 height 7
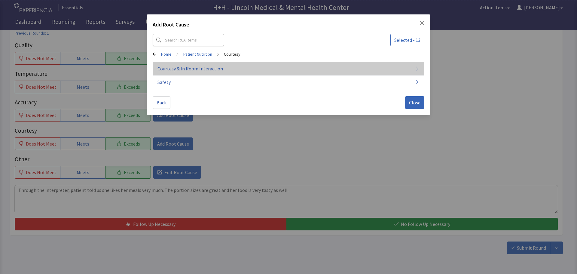
click at [199, 67] on span "Courtesy & In Room Interaction" at bounding box center [189, 68] width 65 height 7
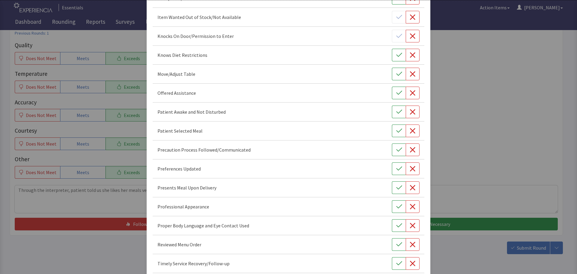
scroll to position [300, 0]
click at [396, 207] on icon "button" at bounding box center [399, 206] width 6 height 6
click at [396, 225] on icon "button" at bounding box center [399, 225] width 6 height 6
click at [397, 243] on icon "button" at bounding box center [399, 244] width 6 height 4
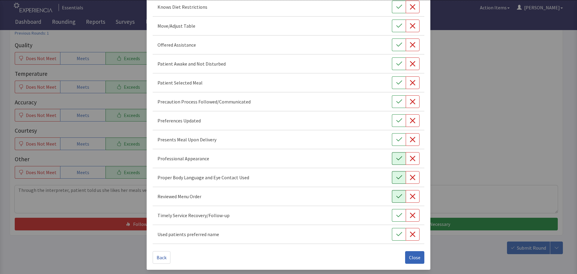
scroll to position [349, 0]
click at [396, 215] on icon "button" at bounding box center [399, 214] width 6 height 6
click at [396, 137] on icon "button" at bounding box center [399, 139] width 6 height 6
click at [387, 82] on div "Patient Selected Meal" at bounding box center [288, 82] width 262 height 13
click at [392, 65] on button "button" at bounding box center [399, 63] width 14 height 13
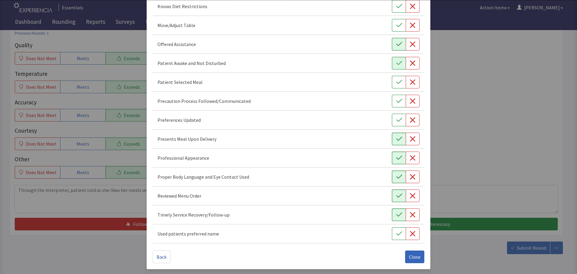
click at [392, 44] on button "button" at bounding box center [399, 44] width 14 height 13
click at [392, 24] on button "button" at bounding box center [399, 25] width 14 height 13
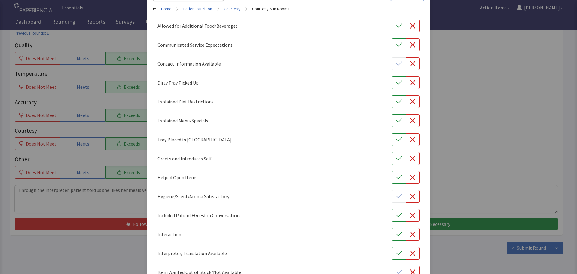
scroll to position [0, 0]
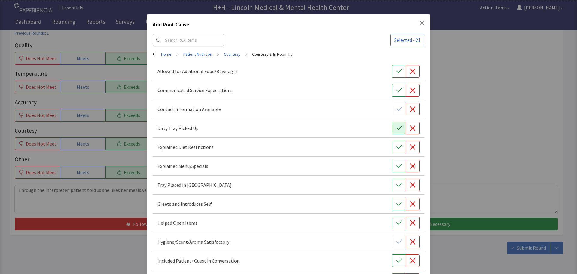
click at [396, 127] on icon "button" at bounding box center [399, 128] width 6 height 6
click at [396, 183] on icon "button" at bounding box center [399, 185] width 6 height 6
click at [396, 202] on icon "button" at bounding box center [399, 204] width 6 height 6
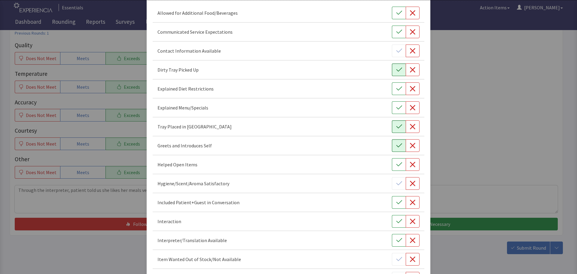
scroll to position [60, 0]
click at [396, 201] on icon "button" at bounding box center [399, 200] width 6 height 6
click at [397, 222] on icon "button" at bounding box center [399, 219] width 6 height 6
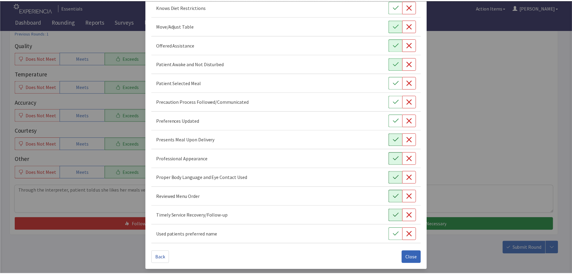
scroll to position [349, 0]
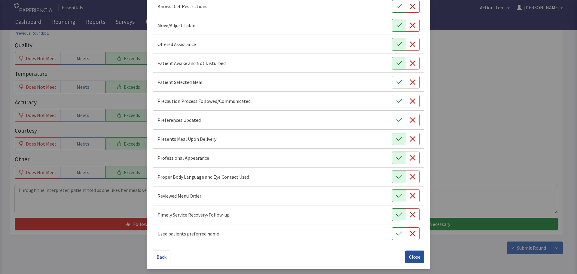
click at [410, 257] on span "Close" at bounding box center [414, 256] width 11 height 7
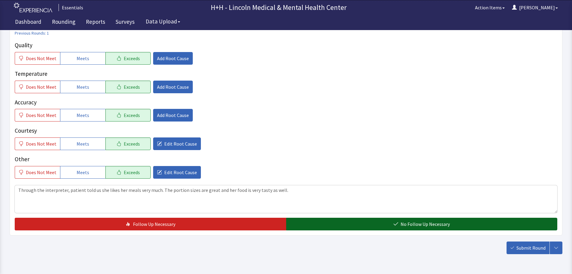
click at [355, 223] on button "No Follow Up Necessary" at bounding box center [421, 223] width 271 height 13
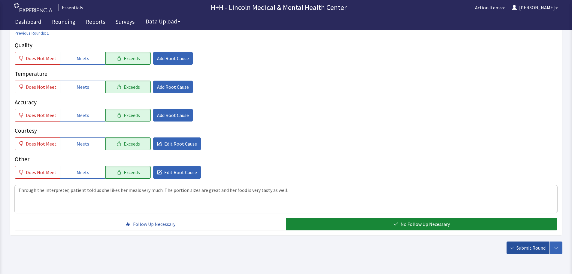
click at [536, 249] on span "Submit Round" at bounding box center [530, 247] width 29 height 7
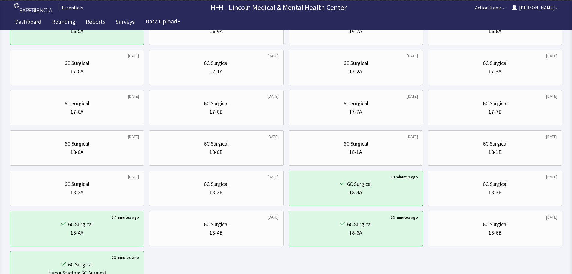
scroll to position [270, 0]
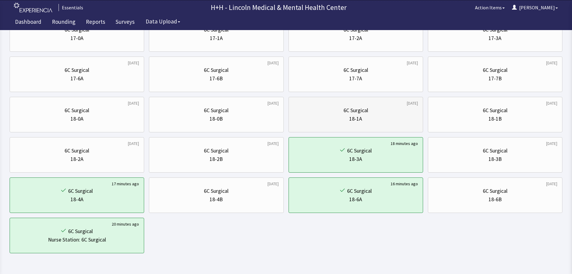
click at [371, 125] on div "6C Surgical 18-1A" at bounding box center [356, 114] width 124 height 29
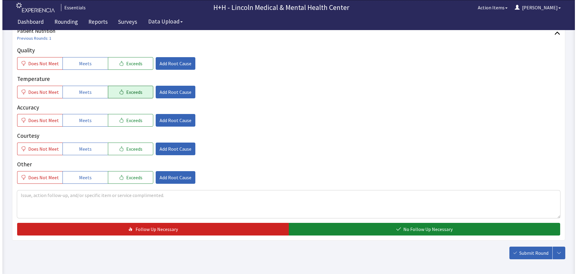
scroll to position [90, 0]
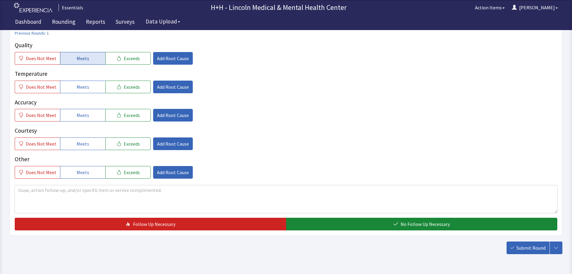
click at [95, 59] on button "Meets" at bounding box center [82, 58] width 45 height 13
click at [94, 87] on button "Meets" at bounding box center [82, 86] width 45 height 13
click at [89, 114] on button "Meets" at bounding box center [82, 115] width 45 height 13
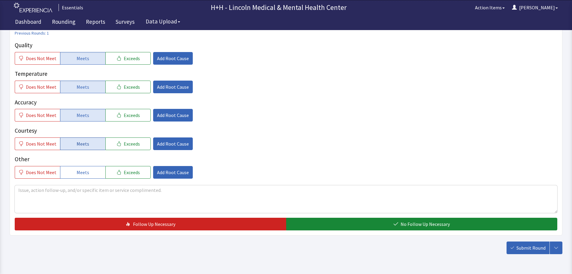
click at [88, 141] on button "Meets" at bounding box center [82, 143] width 45 height 13
click at [86, 169] on span "Meets" at bounding box center [83, 171] width 13 height 7
click at [37, 193] on textarea at bounding box center [286, 199] width 543 height 28
click at [167, 141] on span "Add Root Cause" at bounding box center [173, 143] width 32 height 7
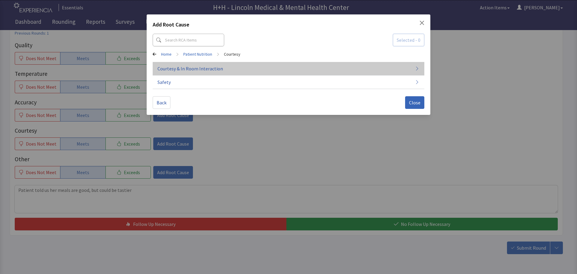
click at [173, 70] on span "Courtesy & In Room Interaction" at bounding box center [189, 68] width 65 height 7
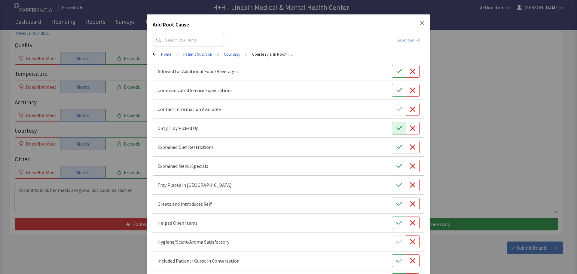
click at [396, 127] on icon "button" at bounding box center [399, 128] width 6 height 6
click at [396, 184] on icon "button" at bounding box center [399, 185] width 6 height 6
click at [396, 204] on icon "button" at bounding box center [399, 204] width 6 height 6
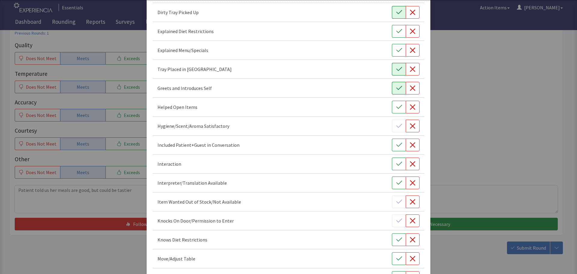
scroll to position [120, 0]
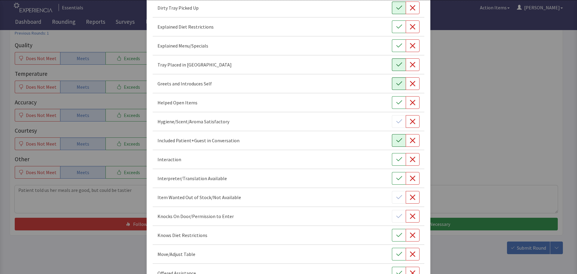
click at [397, 139] on icon "button" at bounding box center [399, 140] width 6 height 4
click at [396, 157] on icon "button" at bounding box center [399, 159] width 6 height 6
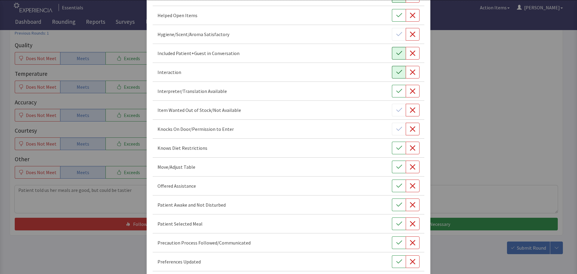
scroll to position [210, 0]
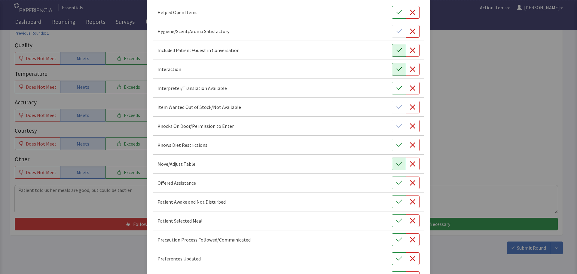
click at [392, 165] on button "button" at bounding box center [399, 163] width 14 height 13
click at [392, 183] on button "button" at bounding box center [399, 182] width 14 height 13
click at [393, 217] on button "button" at bounding box center [399, 220] width 14 height 13
click at [395, 197] on button "button" at bounding box center [399, 201] width 14 height 13
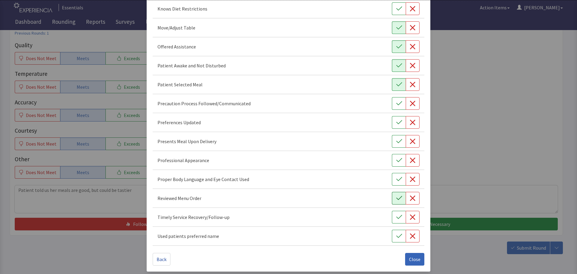
scroll to position [349, 0]
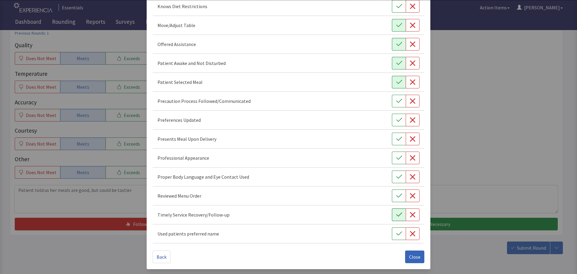
click at [396, 215] on icon "button" at bounding box center [399, 214] width 6 height 6
click at [396, 196] on icon "button" at bounding box center [399, 195] width 6 height 6
click at [396, 177] on icon "button" at bounding box center [399, 176] width 6 height 4
click at [396, 159] on icon "button" at bounding box center [399, 158] width 6 height 6
click at [397, 141] on icon "button" at bounding box center [399, 139] width 6 height 6
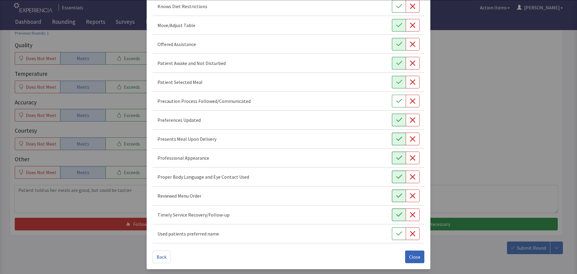
click at [396, 118] on icon "button" at bounding box center [399, 120] width 6 height 6
click at [405, 259] on button "Close" at bounding box center [414, 256] width 19 height 13
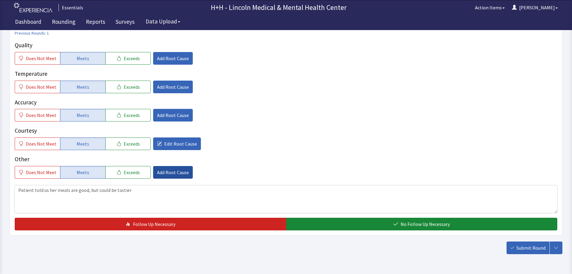
click at [177, 169] on span "Add Root Cause" at bounding box center [173, 171] width 32 height 7
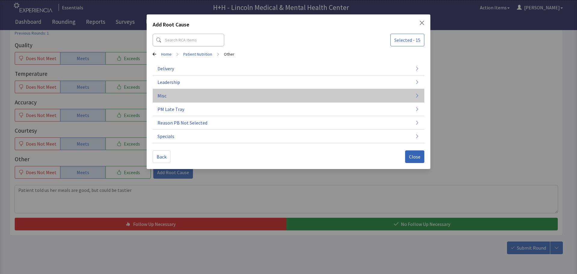
click at [163, 94] on span "Misc" at bounding box center [161, 95] width 9 height 7
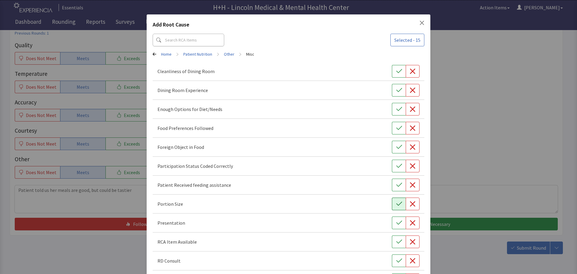
click at [396, 204] on icon "button" at bounding box center [399, 204] width 6 height 6
click at [392, 218] on button "button" at bounding box center [399, 222] width 14 height 13
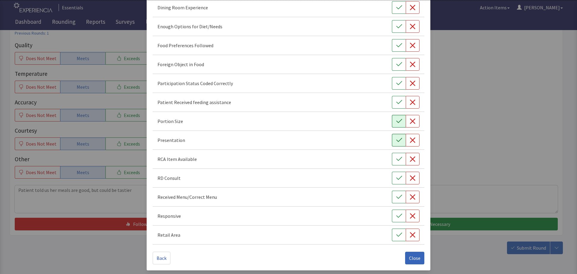
scroll to position [84, 0]
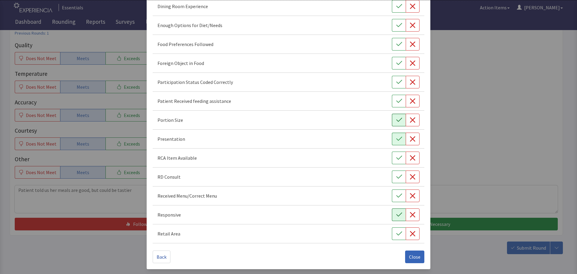
click at [394, 219] on button "button" at bounding box center [399, 214] width 14 height 13
click at [392, 45] on button "button" at bounding box center [399, 44] width 14 height 13
click at [412, 255] on span "Close" at bounding box center [414, 256] width 11 height 7
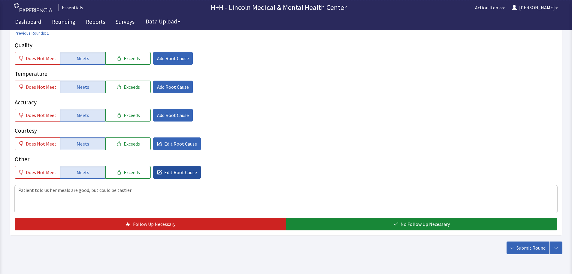
click at [185, 171] on span "Edit Root Cause" at bounding box center [180, 171] width 33 height 7
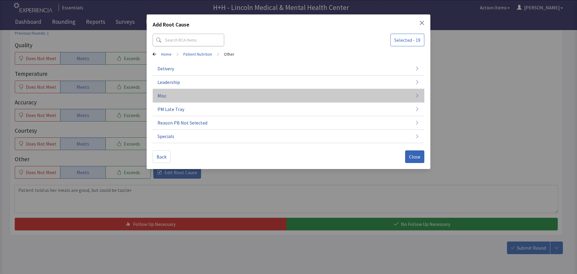
click at [173, 93] on button "Misc" at bounding box center [288, 96] width 271 height 14
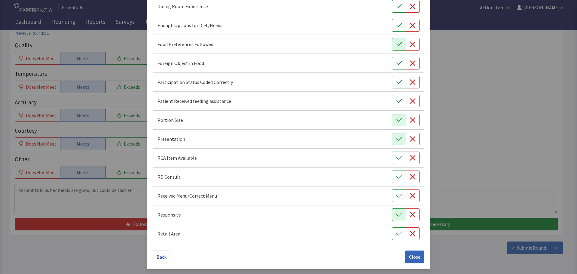
drag, startPoint x: 408, startPoint y: 253, endPoint x: 404, endPoint y: 243, distance: 10.3
click at [409, 253] on span "Close" at bounding box center [414, 256] width 11 height 7
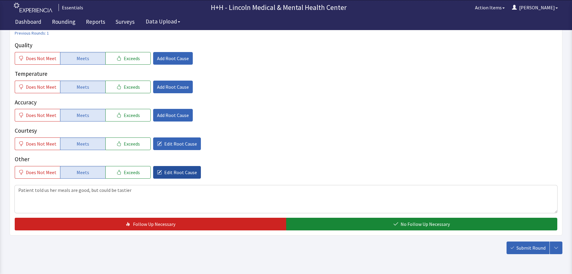
click at [190, 172] on span "Edit Root Cause" at bounding box center [180, 171] width 33 height 7
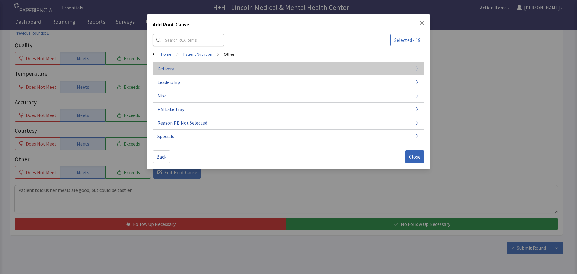
click at [177, 66] on button "Delivery" at bounding box center [288, 69] width 271 height 14
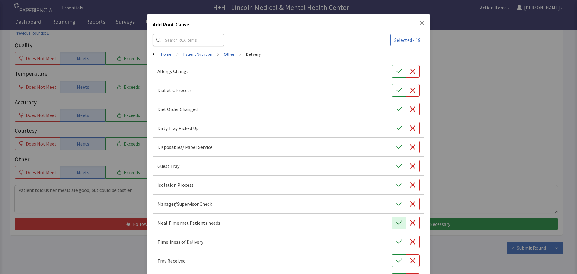
click at [397, 225] on icon "button" at bounding box center [399, 222] width 6 height 6
click at [398, 237] on button "button" at bounding box center [399, 241] width 14 height 13
click at [396, 259] on icon "button" at bounding box center [399, 260] width 6 height 6
click at [392, 127] on button "button" at bounding box center [399, 128] width 14 height 13
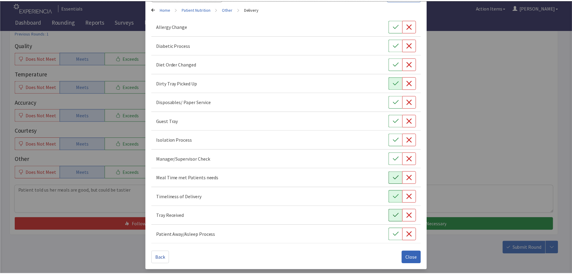
scroll to position [46, 0]
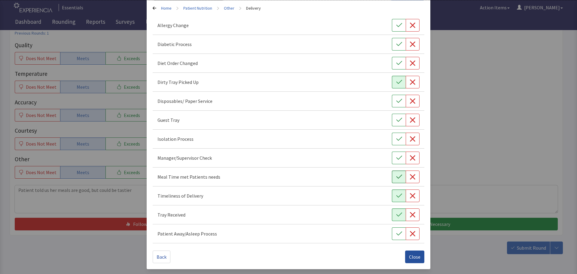
click at [415, 255] on span "Close" at bounding box center [414, 256] width 11 height 7
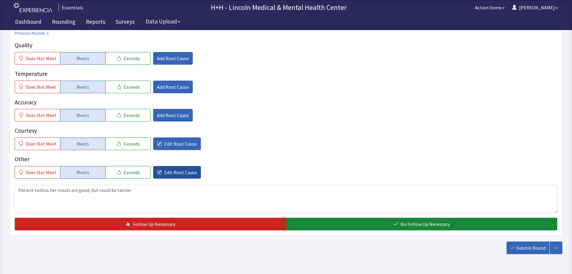
click at [184, 171] on span "Edit Root Cause" at bounding box center [180, 171] width 33 height 7
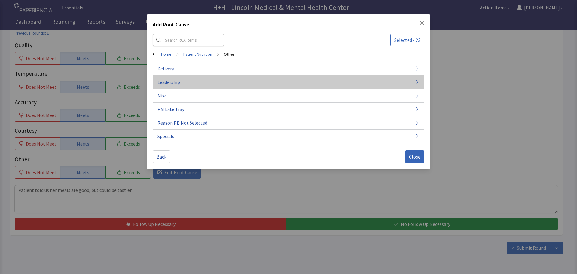
click at [214, 85] on button "Leadership" at bounding box center [288, 82] width 271 height 14
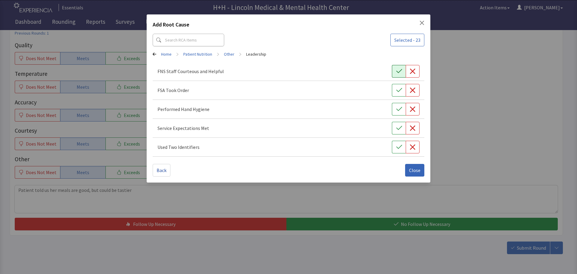
click at [397, 76] on button "button" at bounding box center [399, 71] width 14 height 13
click at [398, 85] on button "button" at bounding box center [399, 90] width 14 height 13
click at [398, 115] on button "button" at bounding box center [399, 109] width 14 height 13
click at [400, 122] on button "button" at bounding box center [399, 128] width 14 height 13
drag, startPoint x: 398, startPoint y: 152, endPoint x: 403, endPoint y: 158, distance: 7.7
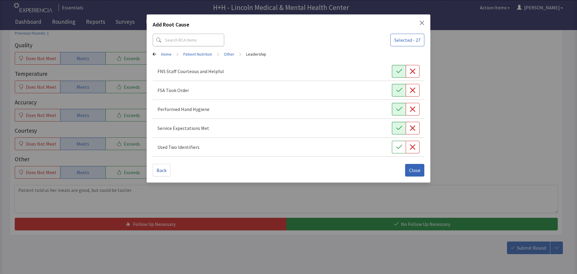
click at [398, 152] on button "button" at bounding box center [399, 147] width 14 height 13
click at [410, 165] on button "Close" at bounding box center [414, 170] width 19 height 13
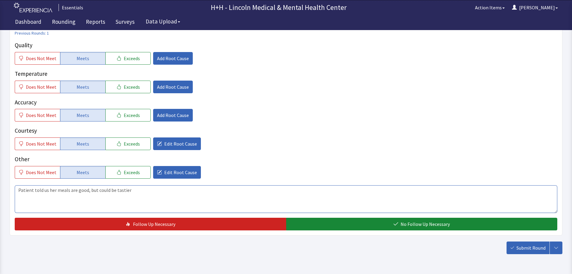
click at [109, 188] on textarea "Patient told us her meals are good, but could be tastier" at bounding box center [286, 199] width 543 height 28
click at [116, 189] on textarea "Patient told us her meals are good, but could and should be tastier" at bounding box center [286, 199] width 543 height 28
click at [136, 188] on textarea "Patient told us her meals are good, but should be tastier" at bounding box center [286, 199] width 543 height 28
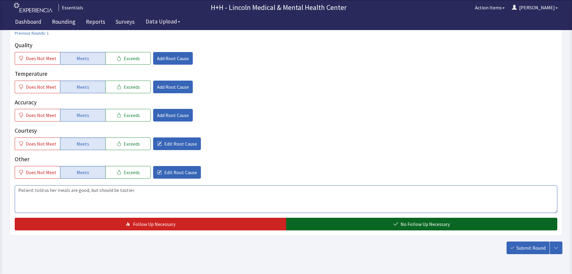
type textarea "Patient told us her meals are good, but should be tastier."
click at [367, 222] on button "No Follow Up Necessary" at bounding box center [421, 223] width 271 height 13
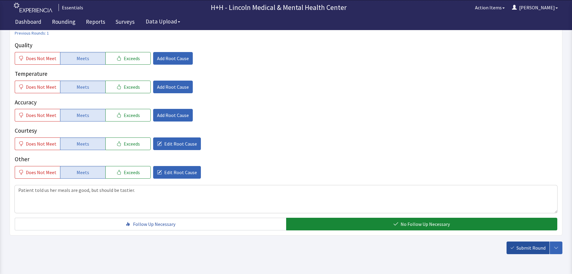
click at [519, 244] on span "Submit Round" at bounding box center [530, 247] width 29 height 7
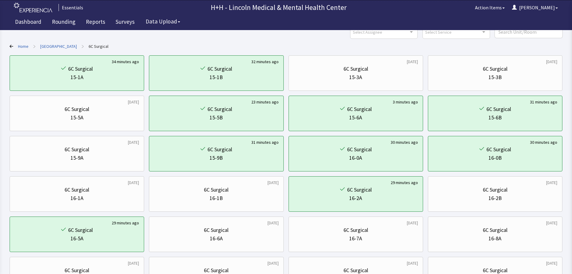
scroll to position [120, 0]
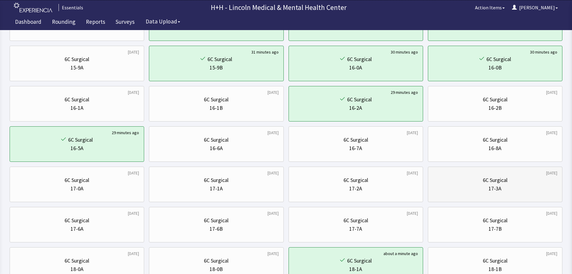
click at [504, 191] on div "17-3A" at bounding box center [495, 188] width 124 height 8
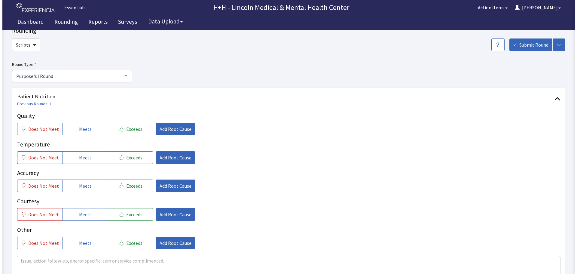
scroll to position [30, 0]
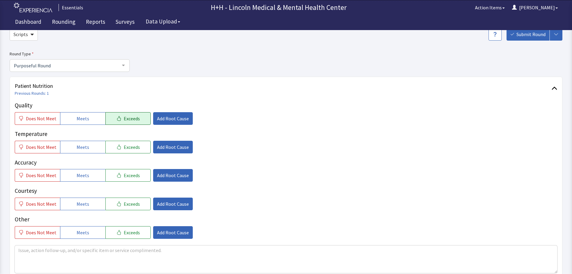
click at [128, 121] on span "Exceeds" at bounding box center [132, 118] width 16 height 7
drag, startPoint x: 132, startPoint y: 149, endPoint x: 131, endPoint y: 153, distance: 3.6
click at [131, 149] on span "Exceeds" at bounding box center [132, 146] width 16 height 7
click at [137, 178] on button "Exceeds" at bounding box center [127, 175] width 45 height 13
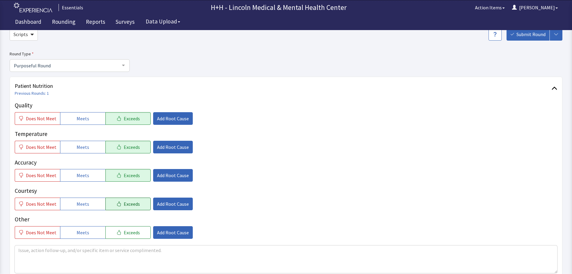
click at [140, 206] on button "Exceeds" at bounding box center [127, 203] width 45 height 13
click at [137, 235] on button "Exceeds" at bounding box center [127, 232] width 45 height 13
click at [48, 253] on textarea at bounding box center [286, 259] width 543 height 28
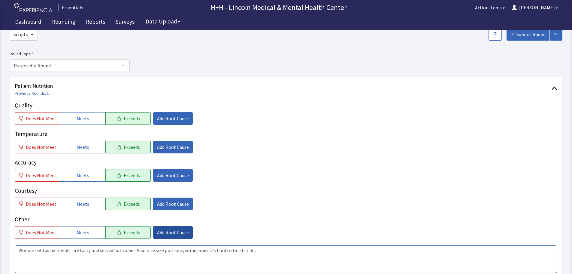
type textarea "Woman told us her meals are tasty and served hot to her. Also nice size portion…"
click at [160, 230] on span "Add Root Cause" at bounding box center [173, 232] width 32 height 7
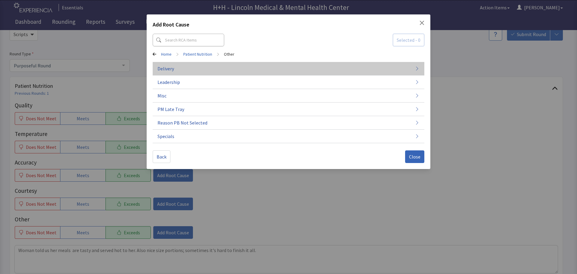
click at [170, 68] on span "Delivery" at bounding box center [165, 68] width 17 height 7
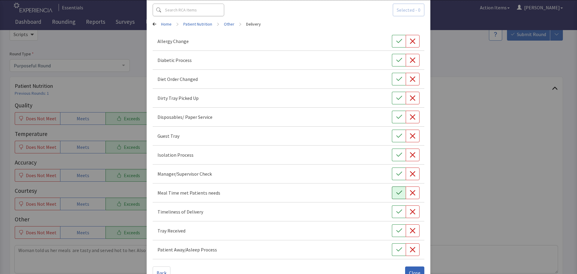
click at [396, 192] on icon "button" at bounding box center [399, 192] width 6 height 6
click at [398, 212] on icon "button" at bounding box center [399, 211] width 6 height 6
click at [398, 231] on icon "button" at bounding box center [399, 230] width 6 height 6
click at [392, 96] on button "button" at bounding box center [399, 98] width 14 height 13
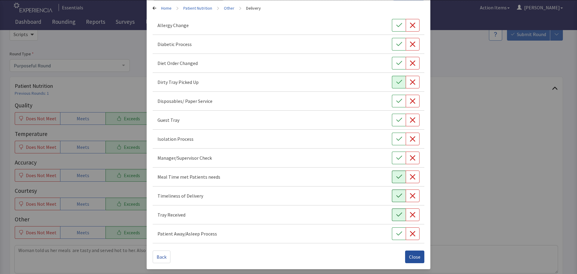
click at [413, 257] on span "Close" at bounding box center [414, 256] width 11 height 7
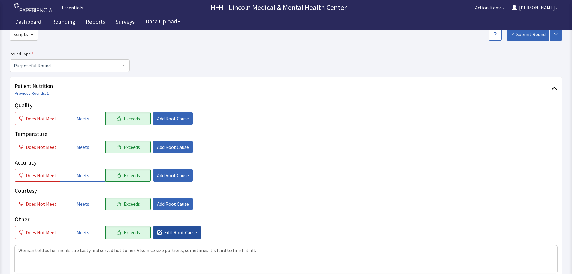
click at [186, 229] on span "Edit Root Cause" at bounding box center [180, 232] width 33 height 7
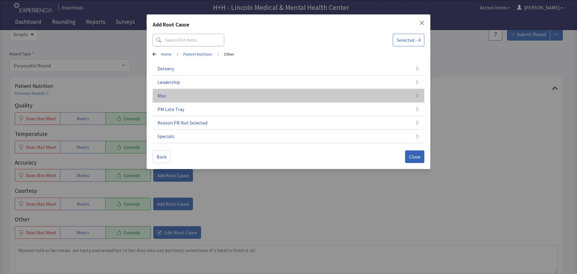
click at [169, 94] on button "Misc" at bounding box center [288, 96] width 271 height 14
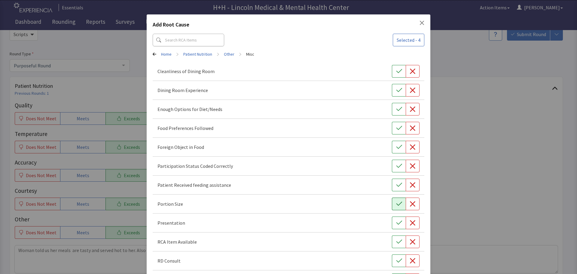
click at [396, 203] on icon "button" at bounding box center [399, 204] width 6 height 6
click at [396, 224] on icon "button" at bounding box center [399, 222] width 6 height 4
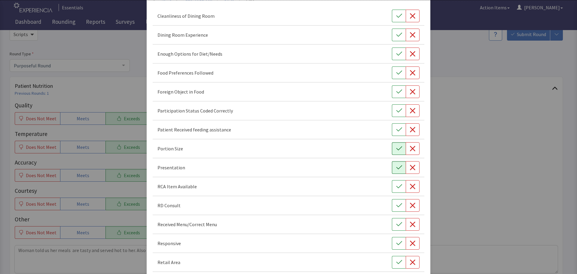
scroll to position [60, 0]
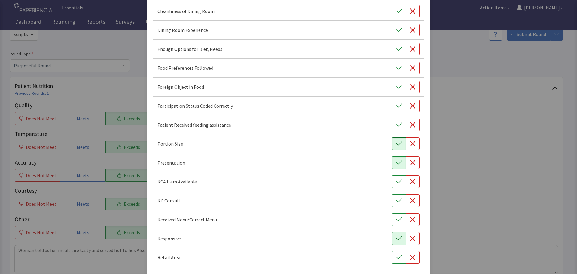
click at [396, 238] on icon "button" at bounding box center [399, 238] width 6 height 6
click at [396, 67] on icon "button" at bounding box center [399, 68] width 6 height 6
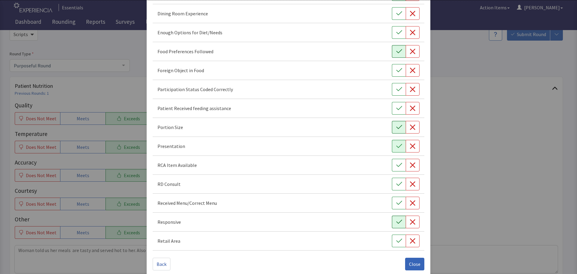
scroll to position [84, 0]
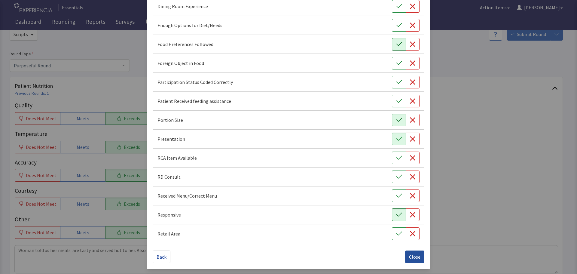
click at [410, 256] on span "Close" at bounding box center [414, 256] width 11 height 7
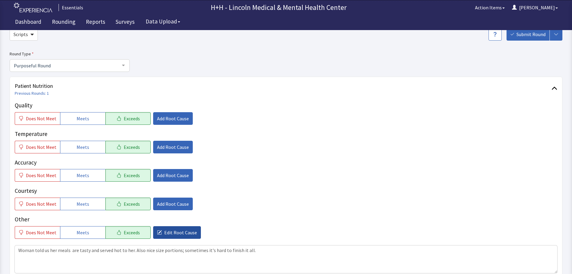
click at [185, 230] on span "Edit Root Cause" at bounding box center [180, 232] width 33 height 7
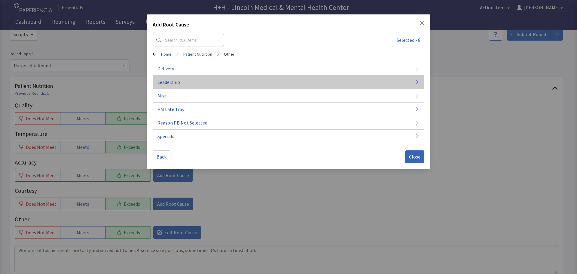
click at [170, 80] on span "Leadership" at bounding box center [168, 81] width 23 height 7
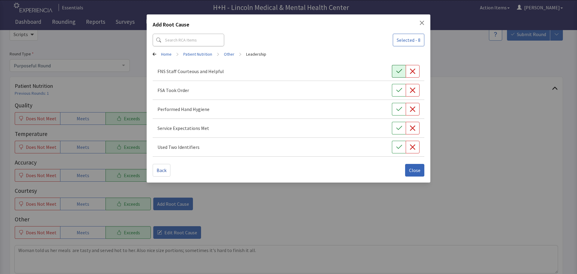
click at [401, 68] on button "button" at bounding box center [399, 71] width 14 height 13
click at [401, 90] on icon "button" at bounding box center [399, 90] width 6 height 6
drag, startPoint x: 399, startPoint y: 104, endPoint x: 401, endPoint y: 114, distance: 9.7
click at [399, 105] on button "button" at bounding box center [399, 109] width 14 height 13
click at [399, 122] on button "button" at bounding box center [399, 128] width 14 height 13
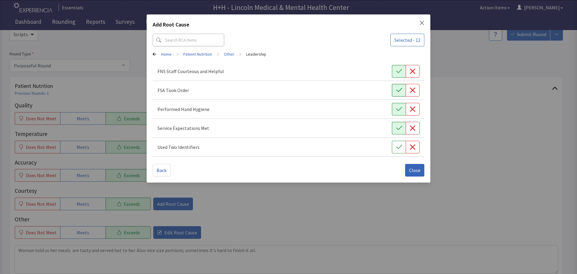
click at [396, 139] on div "Used Two Identifiers" at bounding box center [288, 147] width 271 height 19
click at [400, 150] on button "button" at bounding box center [399, 147] width 14 height 13
click at [417, 167] on span "Close" at bounding box center [414, 169] width 11 height 7
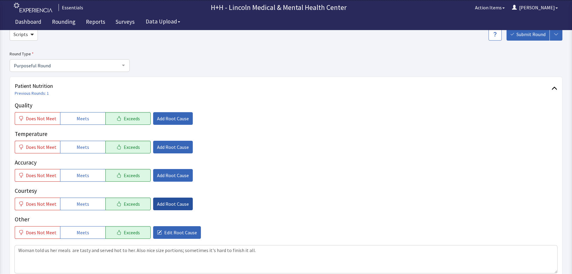
click at [181, 205] on span "Add Root Cause" at bounding box center [173, 203] width 32 height 7
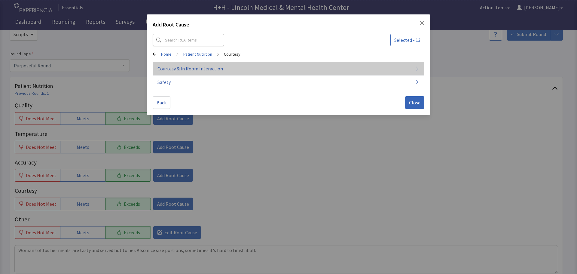
click at [190, 68] on span "Courtesy & In Room Interaction" at bounding box center [189, 68] width 65 height 7
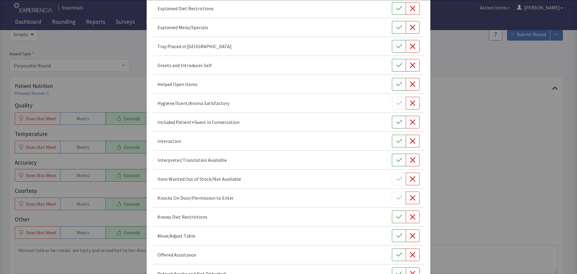
scroll to position [0, 0]
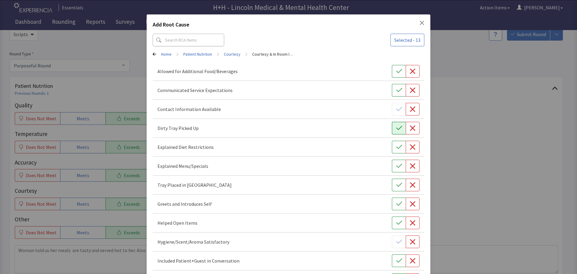
click at [396, 128] on icon "button" at bounding box center [399, 128] width 6 height 6
click at [397, 186] on icon "button" at bounding box center [399, 185] width 6 height 6
click at [392, 200] on button "button" at bounding box center [399, 203] width 14 height 13
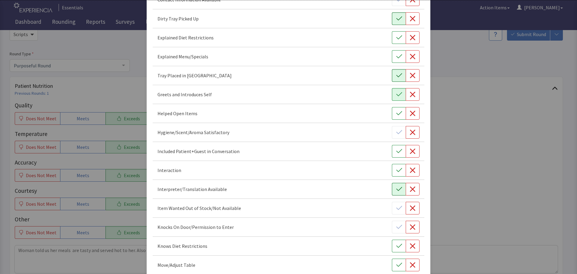
scroll to position [120, 0]
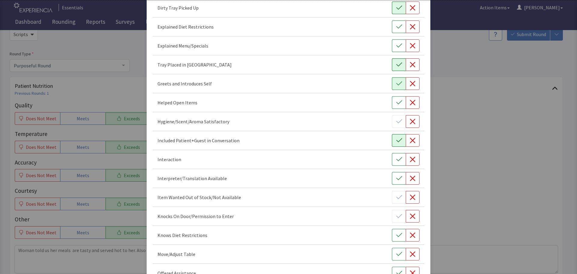
click at [396, 140] on icon "button" at bounding box center [399, 140] width 6 height 4
click at [396, 158] on icon "button" at bounding box center [399, 159] width 6 height 6
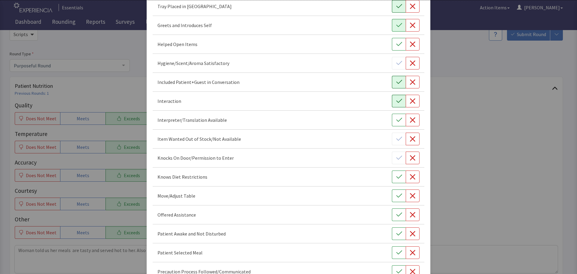
scroll to position [180, 0]
click at [396, 191] on icon "button" at bounding box center [399, 194] width 6 height 6
click at [396, 214] on icon "button" at bounding box center [399, 212] width 6 height 4
click at [396, 231] on icon "button" at bounding box center [399, 232] width 6 height 6
click at [396, 250] on icon "button" at bounding box center [399, 250] width 6 height 6
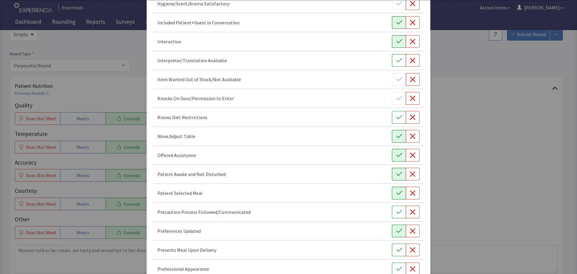
scroll to position [240, 0]
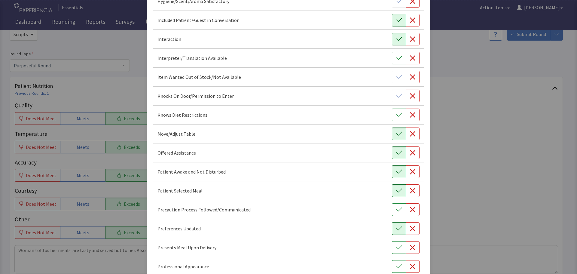
click at [396, 230] on icon "button" at bounding box center [399, 228] width 6 height 6
click at [394, 250] on button "button" at bounding box center [399, 247] width 14 height 13
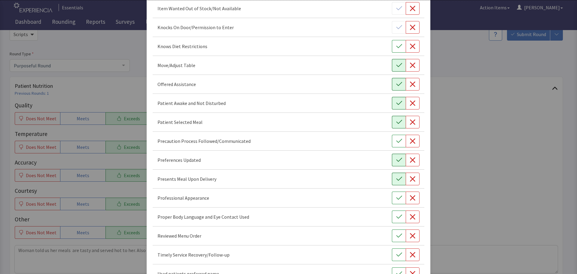
scroll to position [330, 0]
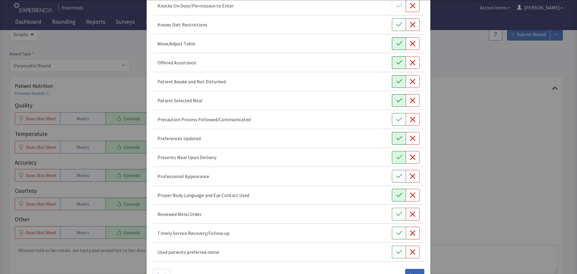
click at [397, 195] on icon "button" at bounding box center [399, 195] width 6 height 6
click at [396, 215] on icon "button" at bounding box center [399, 214] width 6 height 4
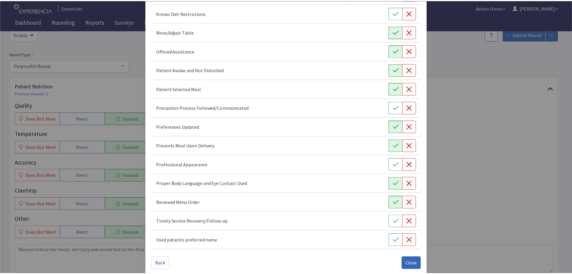
scroll to position [349, 0]
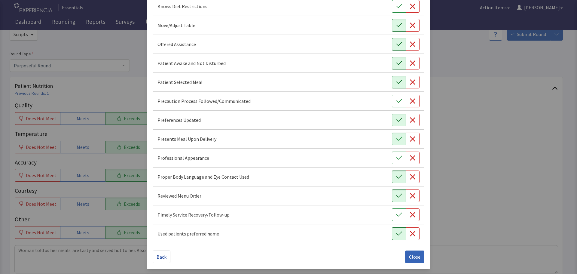
click at [396, 231] on icon "button" at bounding box center [399, 233] width 6 height 6
click at [396, 217] on icon "button" at bounding box center [399, 214] width 6 height 6
click at [398, 156] on button "button" at bounding box center [399, 157] width 14 height 13
click at [419, 256] on button "Close" at bounding box center [414, 256] width 19 height 13
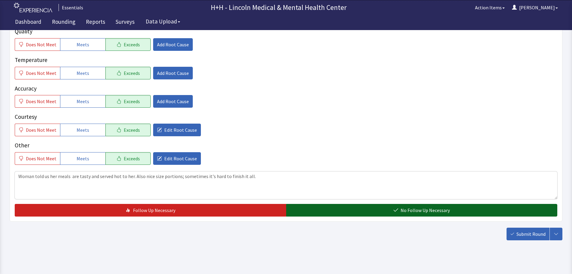
scroll to position [110, 0]
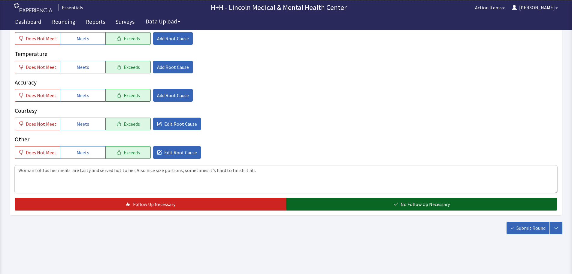
click at [336, 206] on button "No Follow Up Necessary" at bounding box center [421, 204] width 271 height 13
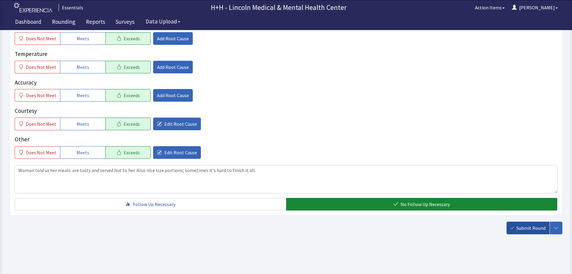
click at [518, 224] on span "Submit Round" at bounding box center [530, 227] width 29 height 7
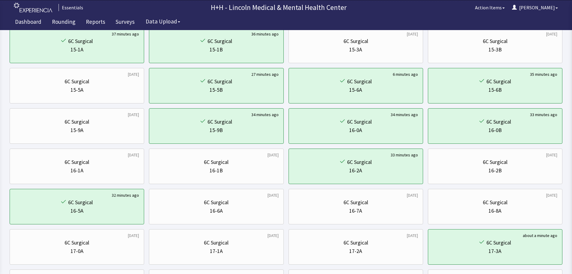
scroll to position [60, 0]
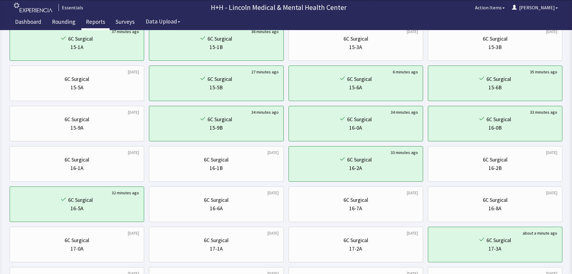
click at [94, 20] on link "Reports" at bounding box center [95, 22] width 28 height 15
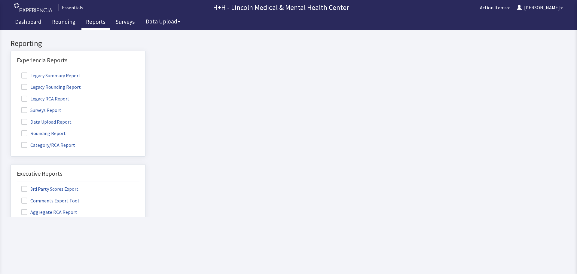
click at [54, 132] on label "Rounding Report" at bounding box center [44, 133] width 55 height 8
click at [11, 130] on input "Rounding Report" at bounding box center [11, 130] width 0 height 0
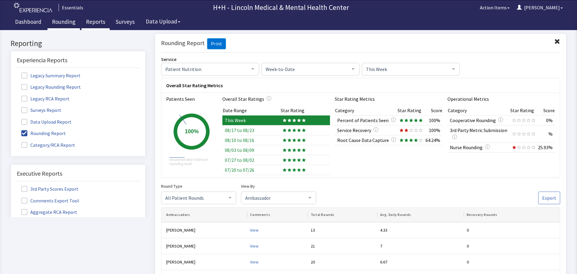
click at [67, 21] on link "Rounding" at bounding box center [63, 22] width 32 height 15
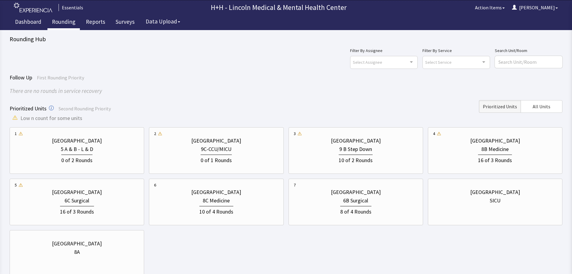
click at [71, 22] on link "Rounding" at bounding box center [63, 22] width 32 height 15
click at [483, 148] on div "8B Medicine" at bounding box center [494, 149] width 27 height 8
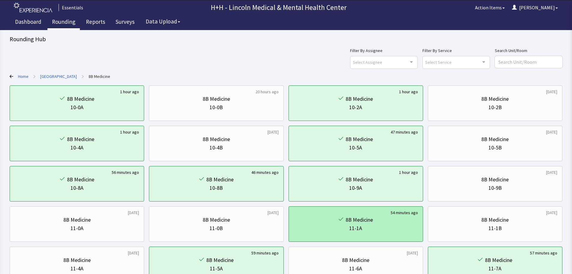
click at [379, 222] on div "8B Medicine" at bounding box center [356, 219] width 124 height 8
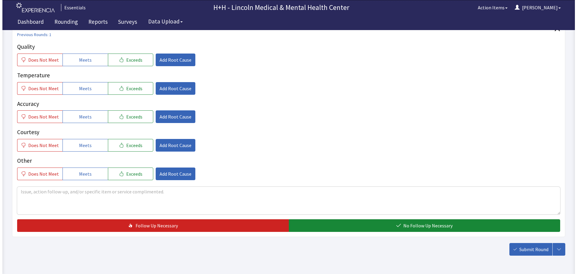
scroll to position [90, 0]
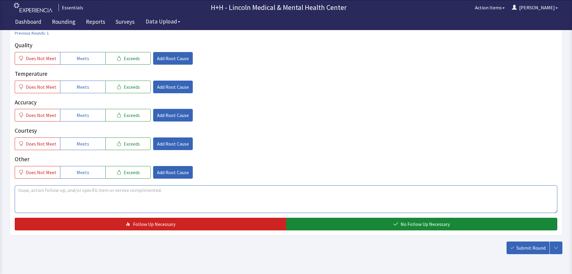
click at [35, 191] on textarea at bounding box center [286, 199] width 543 height 28
click at [36, 189] on textarea "Patient asaid through the" at bounding box center [286, 199] width 543 height 28
click at [91, 195] on textarea "Patient said through the" at bounding box center [286, 199] width 543 height 28
click at [180, 189] on textarea "Patient said through the interpreter, her food has been fabulous! Served very h…" at bounding box center [286, 199] width 543 height 28
click at [247, 190] on textarea "Patient said through the interpreter, her food has been fabulous! Served very h…" at bounding box center [286, 199] width 543 height 28
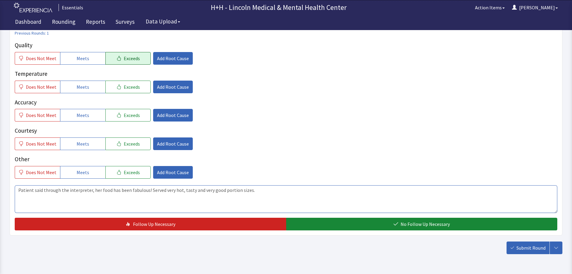
type textarea "Patient said through the interpreter, her food has been fabulous! Served very h…"
click at [124, 60] on span "Exceeds" at bounding box center [132, 58] width 16 height 7
click at [129, 86] on span "Exceeds" at bounding box center [132, 86] width 16 height 7
click at [129, 116] on span "Exceeds" at bounding box center [132, 114] width 16 height 7
click at [135, 143] on span "Exceeds" at bounding box center [132, 143] width 16 height 7
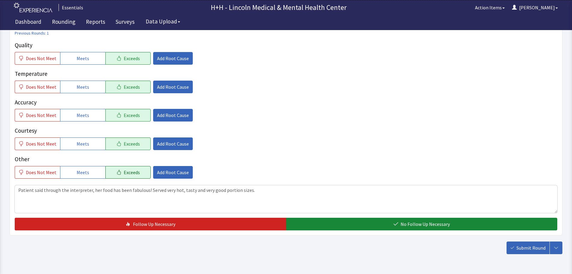
click at [126, 174] on span "Exceeds" at bounding box center [132, 171] width 16 height 7
click at [168, 145] on span "Add Root Cause" at bounding box center [173, 143] width 32 height 7
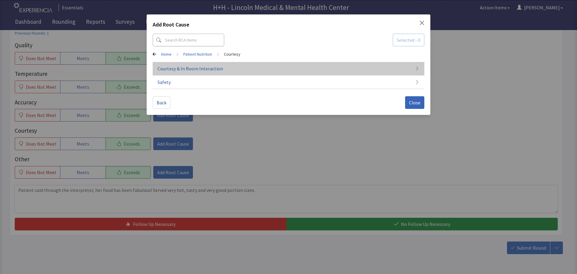
click at [179, 70] on span "Courtesy & In Room Interaction" at bounding box center [189, 68] width 65 height 7
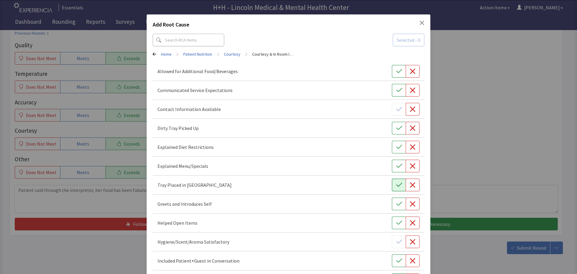
click at [396, 184] on icon "button" at bounding box center [399, 185] width 6 height 6
click at [396, 125] on icon "button" at bounding box center [399, 128] width 6 height 6
click at [396, 205] on icon "button" at bounding box center [399, 204] width 6 height 6
click at [396, 223] on icon "button" at bounding box center [399, 222] width 6 height 6
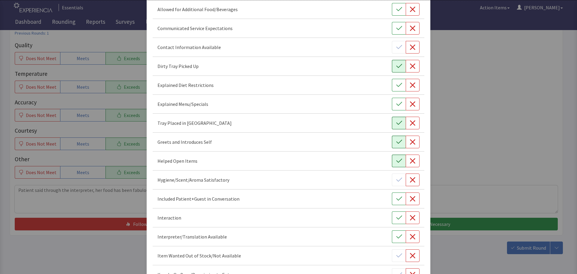
scroll to position [120, 0]
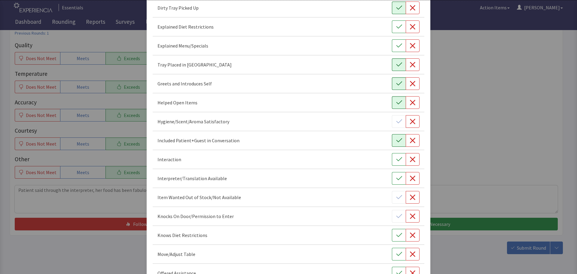
click at [396, 141] on icon "button" at bounding box center [399, 140] width 6 height 6
click at [396, 165] on button "button" at bounding box center [399, 159] width 14 height 13
click at [396, 256] on icon "button" at bounding box center [399, 254] width 6 height 6
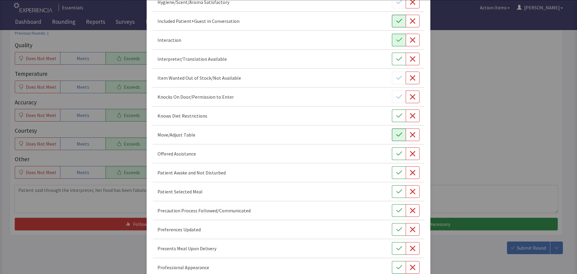
scroll to position [240, 0]
click at [396, 155] on icon "button" at bounding box center [399, 153] width 6 height 6
click at [398, 173] on icon "button" at bounding box center [399, 171] width 6 height 6
click at [398, 192] on icon "button" at bounding box center [399, 190] width 6 height 6
click at [396, 229] on icon "button" at bounding box center [399, 228] width 6 height 6
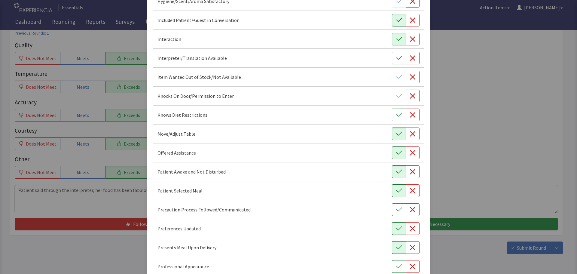
click at [392, 251] on button "button" at bounding box center [399, 247] width 14 height 13
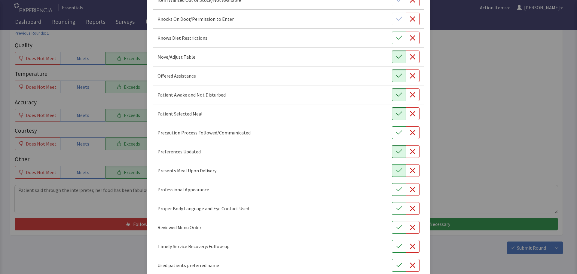
scroll to position [330, 0]
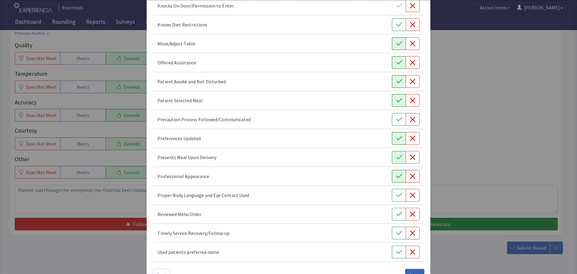
click at [396, 174] on icon "button" at bounding box center [399, 176] width 6 height 6
click at [392, 196] on button "button" at bounding box center [399, 195] width 14 height 13
click at [396, 213] on icon "button" at bounding box center [399, 214] width 6 height 6
click at [396, 232] on icon "button" at bounding box center [399, 233] width 6 height 6
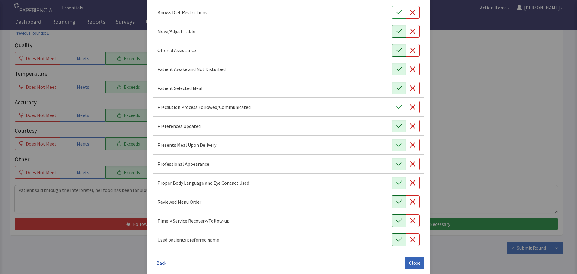
scroll to position [349, 0]
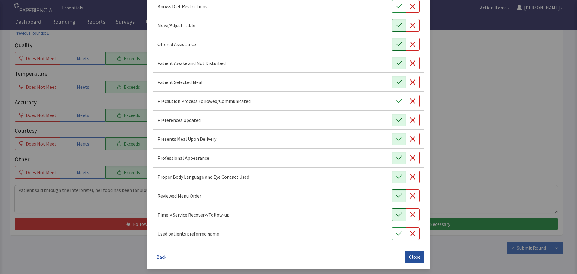
click at [410, 257] on span "Close" at bounding box center [414, 256] width 11 height 7
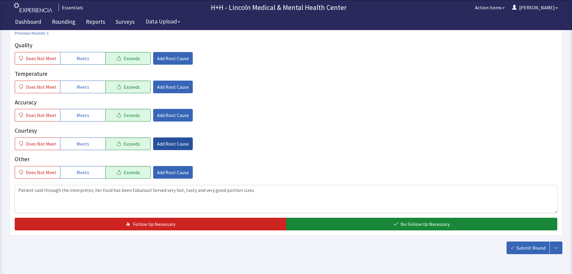
click at [165, 141] on span "Add Root Cause" at bounding box center [173, 143] width 32 height 7
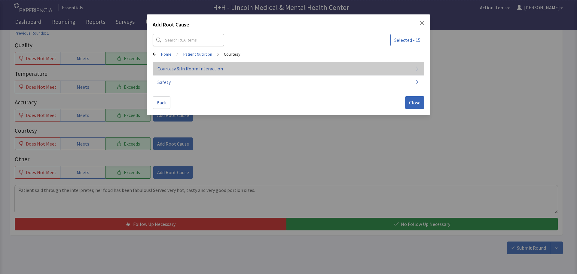
click at [190, 66] on span "Courtesy & In Room Interaction" at bounding box center [189, 68] width 65 height 7
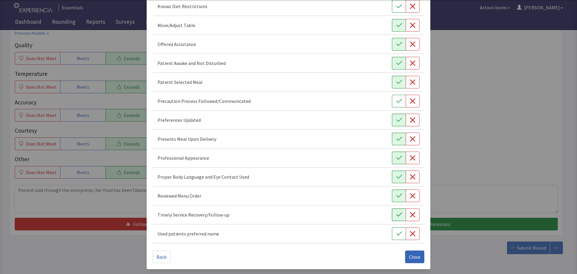
click at [396, 213] on icon "button" at bounding box center [399, 214] width 6 height 6
click at [410, 256] on span "Close" at bounding box center [414, 256] width 11 height 7
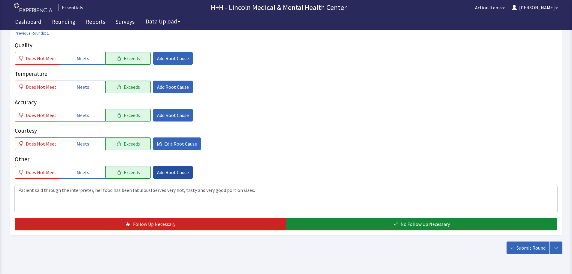
click at [165, 174] on span "Add Root Cause" at bounding box center [173, 171] width 32 height 7
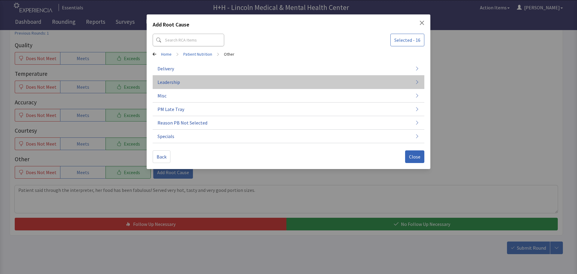
click at [172, 82] on span "Leadership" at bounding box center [168, 81] width 23 height 7
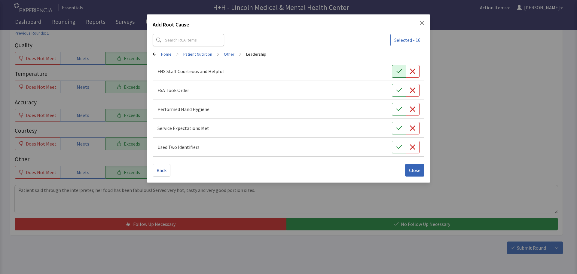
click at [392, 69] on button "button" at bounding box center [399, 71] width 14 height 13
click at [401, 85] on button "button" at bounding box center [399, 90] width 14 height 13
click at [399, 111] on icon "button" at bounding box center [399, 109] width 6 height 6
click at [393, 129] on button "button" at bounding box center [399, 128] width 14 height 13
click at [398, 146] on icon "button" at bounding box center [399, 147] width 6 height 6
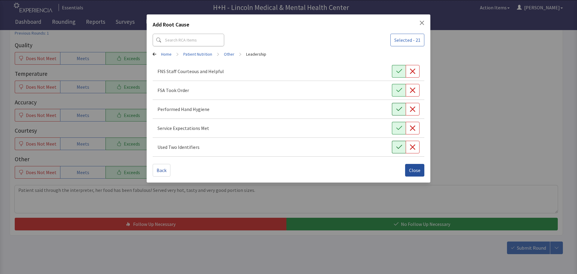
click at [419, 165] on button "Close" at bounding box center [414, 170] width 19 height 13
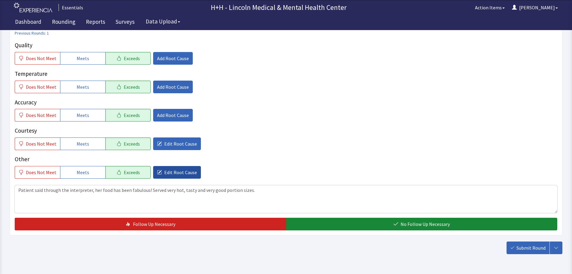
click at [165, 173] on span "Edit Root Cause" at bounding box center [180, 171] width 33 height 7
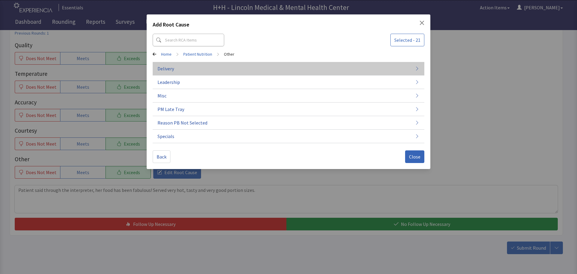
click at [189, 70] on button "Delivery" at bounding box center [288, 69] width 271 height 14
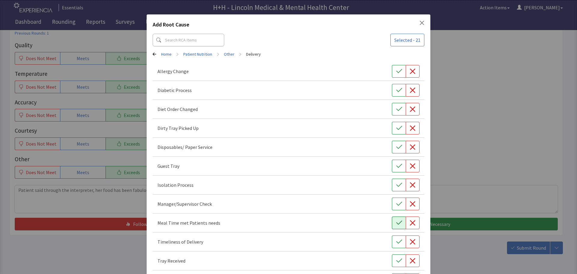
click at [393, 221] on button "button" at bounding box center [399, 222] width 14 height 13
click at [395, 238] on button "button" at bounding box center [399, 241] width 14 height 13
click at [399, 262] on button "button" at bounding box center [399, 260] width 14 height 13
click at [392, 124] on button "button" at bounding box center [399, 128] width 14 height 13
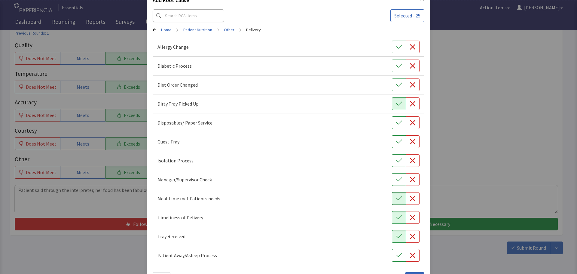
scroll to position [46, 0]
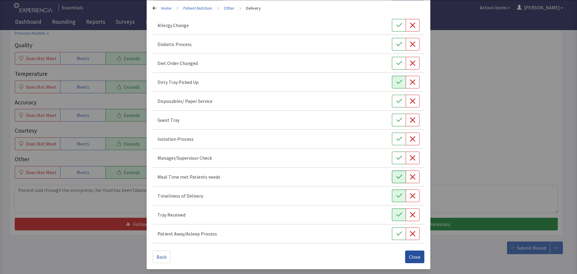
click at [419, 256] on button "Close" at bounding box center [414, 256] width 19 height 13
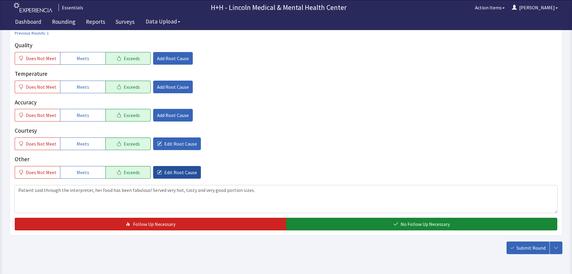
click at [172, 172] on span "Edit Root Cause" at bounding box center [180, 171] width 33 height 7
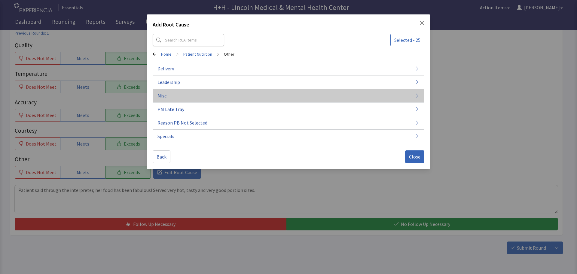
click at [165, 93] on span "Misc" at bounding box center [161, 95] width 9 height 7
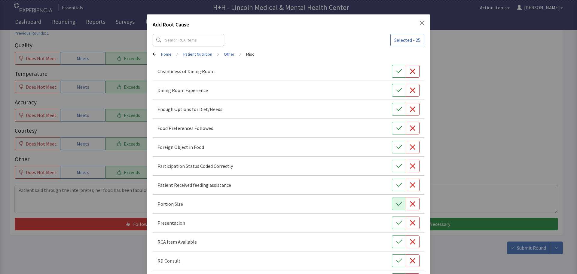
click at [396, 203] on icon "button" at bounding box center [399, 204] width 6 height 6
click at [396, 223] on icon "button" at bounding box center [399, 222] width 6 height 4
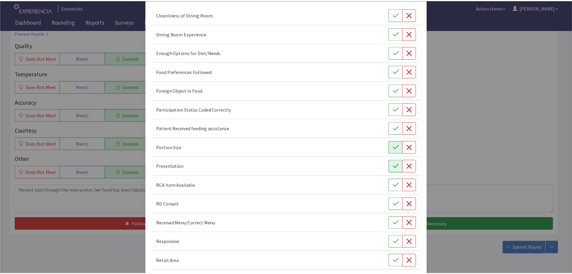
scroll to position [84, 0]
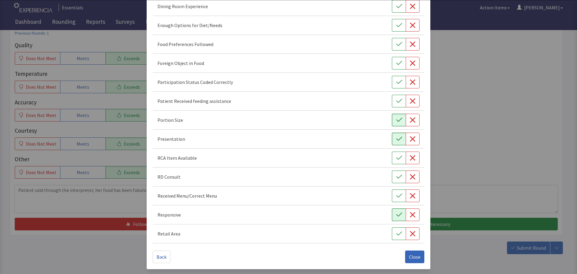
click at [396, 216] on icon "button" at bounding box center [399, 214] width 6 height 4
click at [392, 43] on button "button" at bounding box center [399, 44] width 14 height 13
click at [410, 252] on button "Close" at bounding box center [414, 256] width 19 height 13
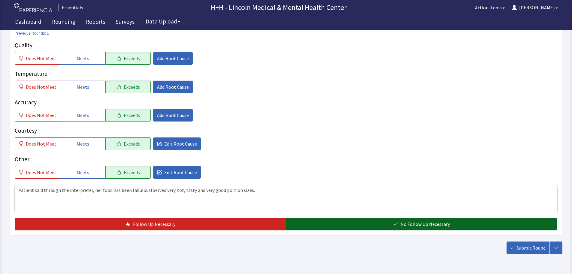
click at [419, 222] on span "No Follow Up Necessary" at bounding box center [425, 223] width 49 height 7
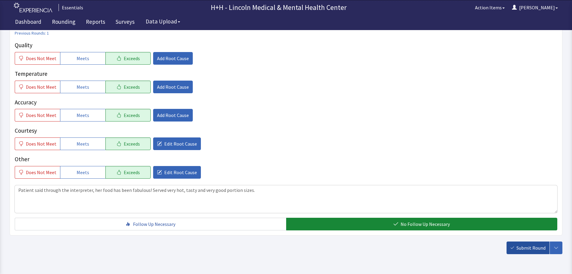
click at [521, 248] on span "Submit Round" at bounding box center [530, 247] width 29 height 7
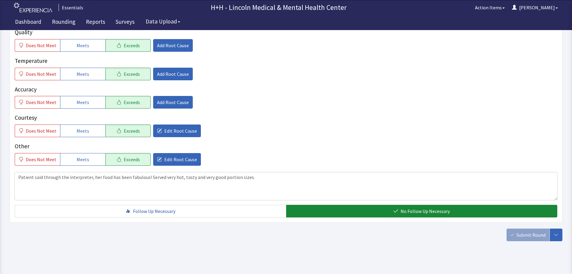
scroll to position [110, 0]
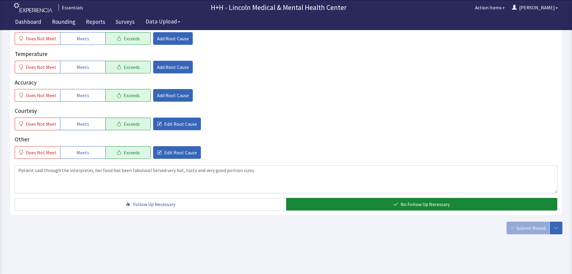
click at [533, 223] on div "Submit Round Assign, Notify, & Submit Assign & Submit Notify & Submit Submit" at bounding box center [535, 227] width 56 height 13
click at [531, 228] on div "Submit Round Assign, Notify, & Submit Assign & Submit Notify & Submit Submit" at bounding box center [535, 227] width 56 height 13
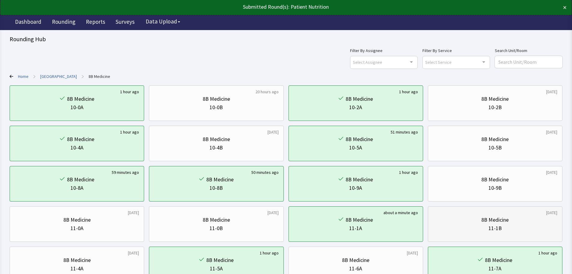
click at [522, 217] on div "8B Medicine" at bounding box center [495, 219] width 124 height 8
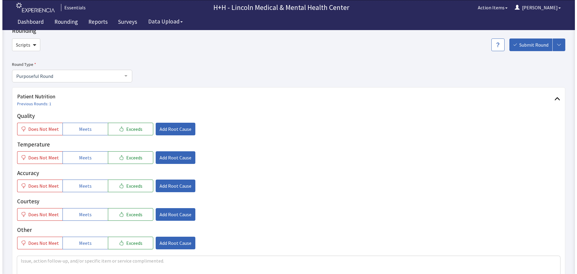
scroll to position [30, 0]
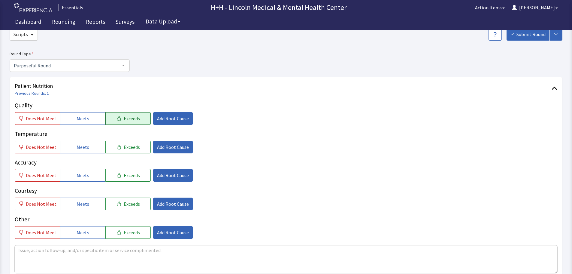
click at [129, 117] on span "Exceeds" at bounding box center [132, 118] width 16 height 7
click at [126, 147] on span "Exceeds" at bounding box center [132, 146] width 16 height 7
click at [129, 174] on span "Exceeds" at bounding box center [132, 174] width 16 height 7
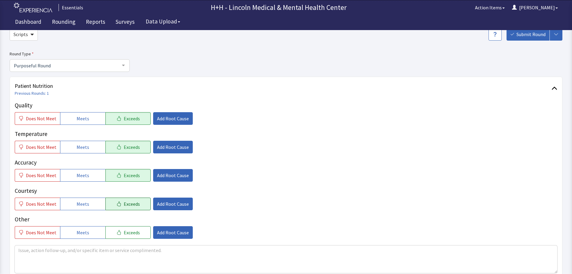
click at [135, 202] on span "Exceeds" at bounding box center [132, 203] width 16 height 7
click at [137, 231] on button "Exceeds" at bounding box center [127, 232] width 45 height 13
click at [35, 251] on textarea at bounding box center [286, 259] width 543 height 28
type textarea "Patient also said her meals were great. Portion sizes, tasty, and served hot, F…"
click at [162, 207] on button "Add Root Cause" at bounding box center [173, 203] width 40 height 13
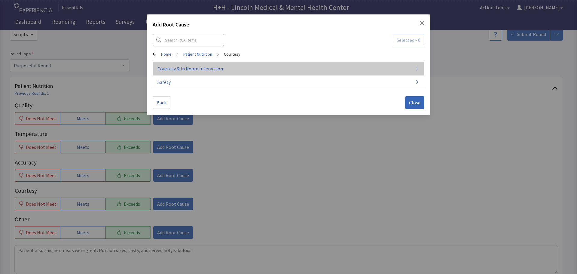
click at [190, 68] on span "Courtesy & In Room Interaction" at bounding box center [189, 68] width 65 height 7
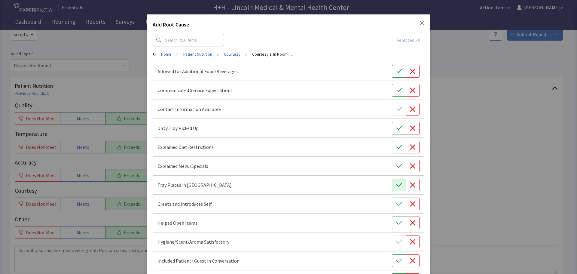
click at [394, 189] on button "button" at bounding box center [399, 184] width 14 height 13
click at [396, 204] on icon "button" at bounding box center [399, 203] width 6 height 4
click at [396, 125] on icon "button" at bounding box center [399, 128] width 6 height 6
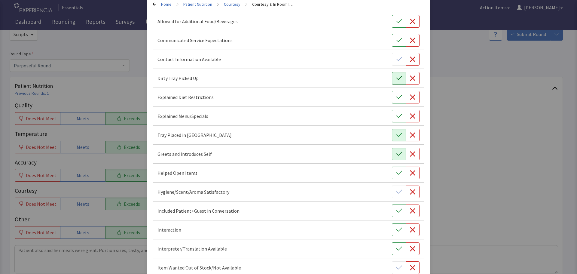
scroll to position [60, 0]
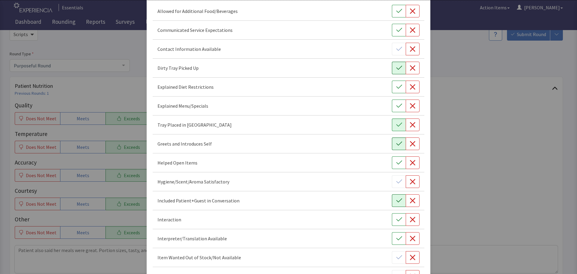
click at [399, 201] on button "button" at bounding box center [399, 200] width 14 height 13
click at [396, 221] on icon "button" at bounding box center [399, 219] width 6 height 6
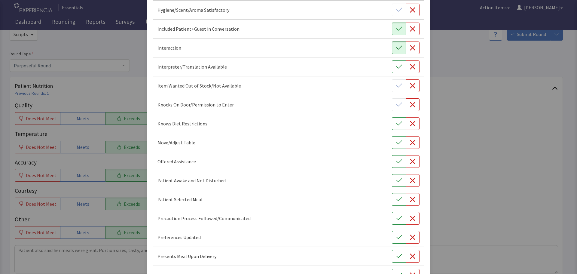
scroll to position [240, 0]
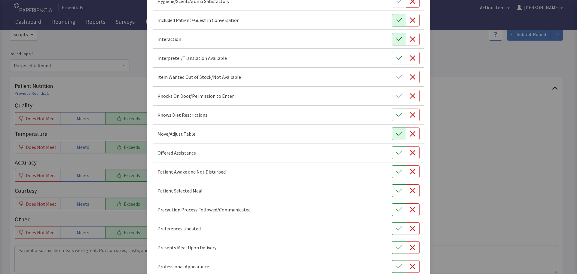
click at [392, 133] on button "button" at bounding box center [399, 133] width 14 height 13
click at [396, 154] on icon "button" at bounding box center [399, 153] width 6 height 6
click at [392, 174] on button "button" at bounding box center [399, 171] width 14 height 13
click at [396, 190] on icon "button" at bounding box center [399, 190] width 6 height 6
drag, startPoint x: 399, startPoint y: 228, endPoint x: 401, endPoint y: 242, distance: 14.8
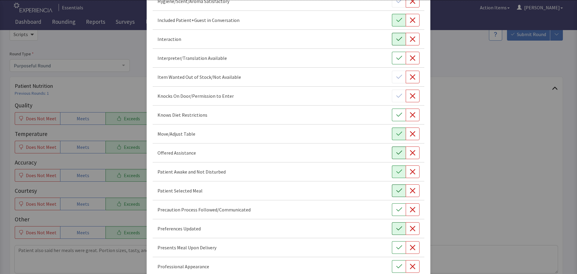
click at [399, 228] on button "button" at bounding box center [399, 228] width 14 height 13
click at [401, 248] on button "button" at bounding box center [399, 247] width 14 height 13
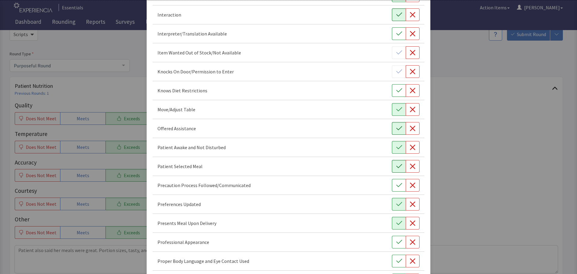
scroll to position [349, 0]
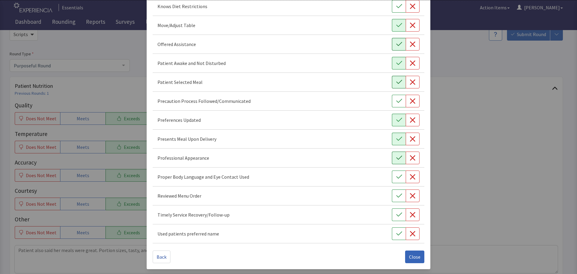
click at [396, 155] on icon "button" at bounding box center [399, 158] width 6 height 6
click at [396, 175] on icon "button" at bounding box center [399, 177] width 6 height 6
click at [393, 198] on button "button" at bounding box center [399, 195] width 14 height 13
click at [396, 213] on icon "button" at bounding box center [399, 214] width 6 height 6
click at [413, 256] on span "Close" at bounding box center [414, 256] width 11 height 7
